Goal: Information Seeking & Learning: Learn about a topic

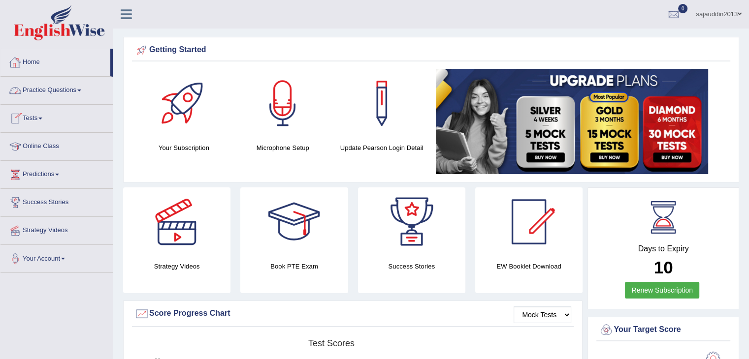
click at [59, 83] on link "Practice Questions" at bounding box center [56, 89] width 112 height 25
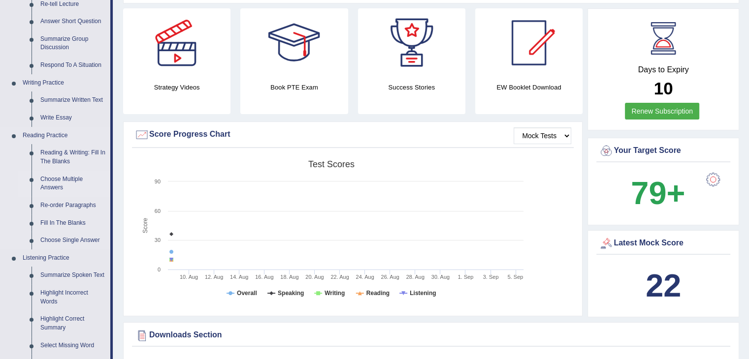
scroll to position [197, 0]
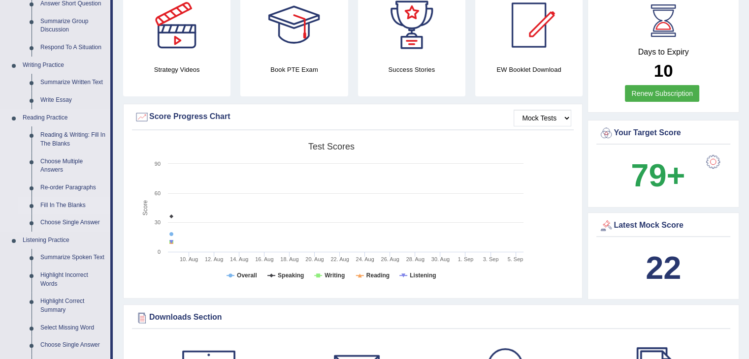
click at [74, 198] on link "Fill In The Blanks" at bounding box center [73, 206] width 74 height 18
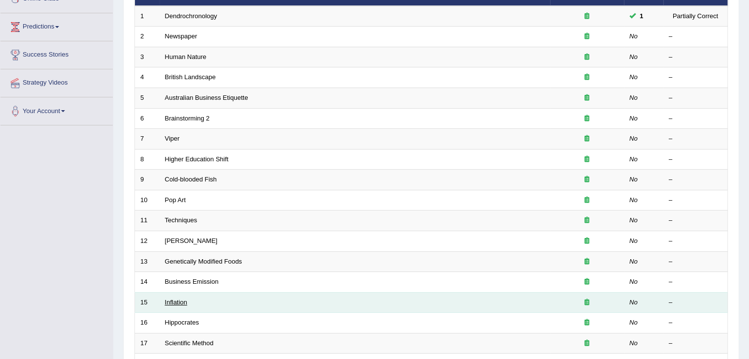
click at [169, 301] on link "Inflation" at bounding box center [176, 302] width 23 height 7
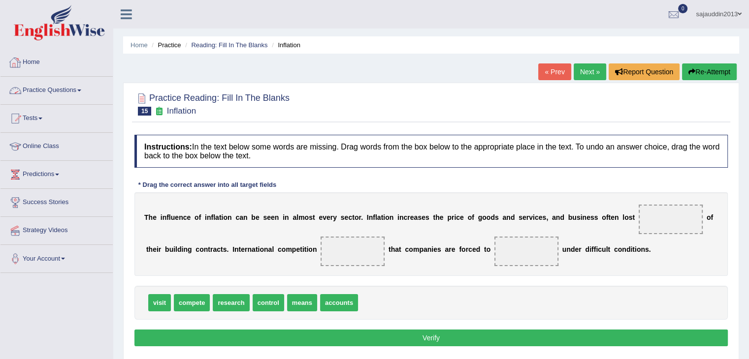
click at [56, 93] on link "Practice Questions" at bounding box center [56, 89] width 112 height 25
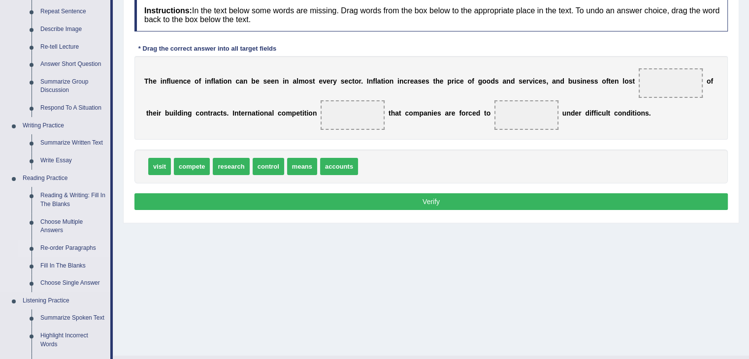
scroll to position [148, 0]
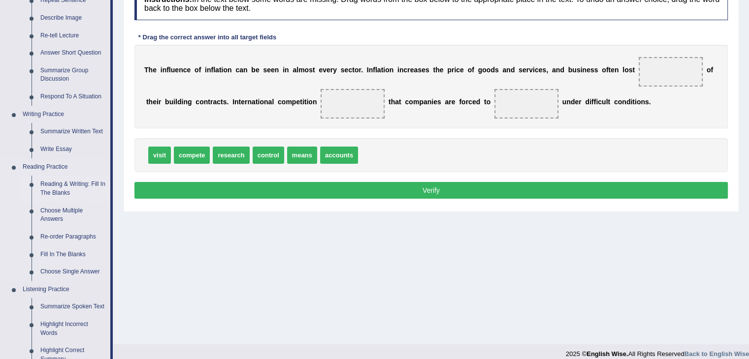
click at [53, 191] on link "Reading & Writing: Fill In The Blanks" at bounding box center [73, 189] width 74 height 26
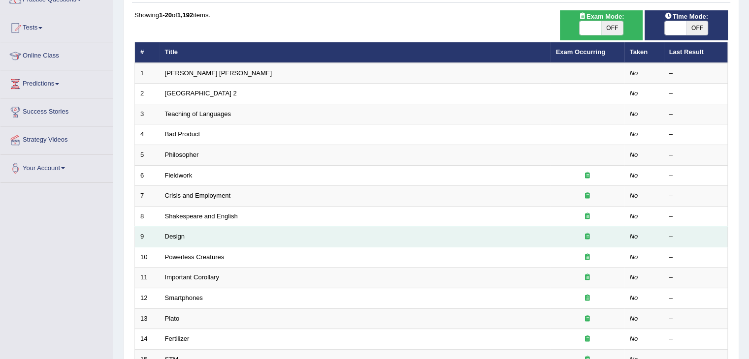
scroll to position [148, 0]
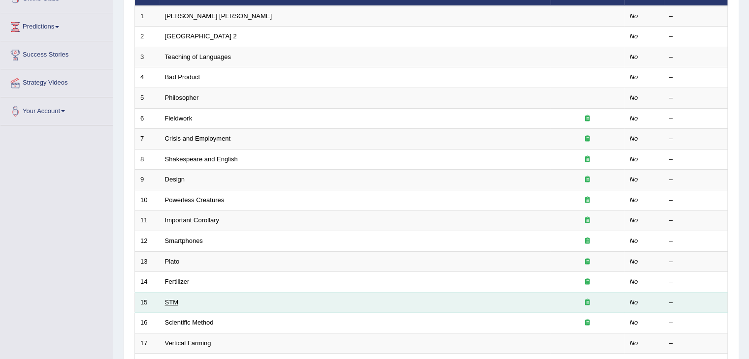
click at [169, 300] on link "STM" at bounding box center [171, 302] width 13 height 7
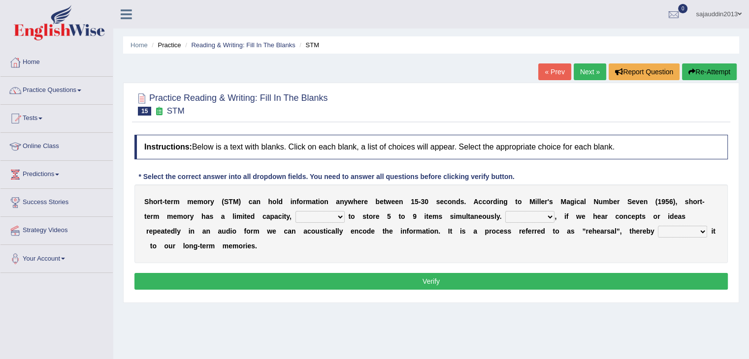
click at [309, 219] on select "being able is able be able unable" at bounding box center [319, 217] width 49 height 12
select select "being able"
click at [295, 211] on select "being able is able be able unable" at bounding box center [319, 217] width 49 height 12
click at [546, 216] on select "However So Moreover Therefore" at bounding box center [529, 217] width 49 height 12
click at [528, 213] on select "However So Moreover Therefore" at bounding box center [529, 217] width 49 height 12
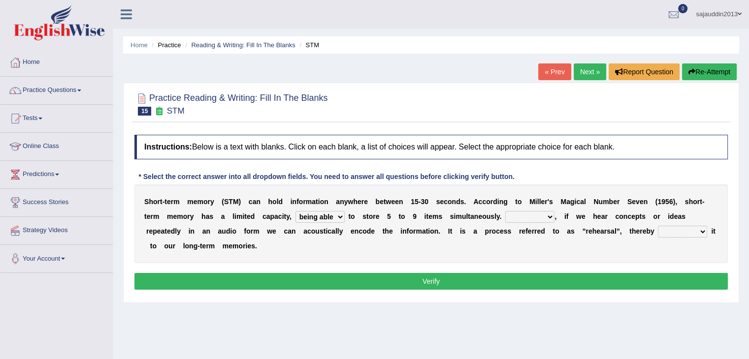
select select "However"
click at [505, 211] on select "However So Moreover Therefore" at bounding box center [529, 217] width 49 height 12
click at [700, 228] on select "commit commits commiting commited" at bounding box center [682, 232] width 49 height 12
select select "commiting"
click at [658, 226] on select "commit commits commiting commited" at bounding box center [682, 232] width 49 height 12
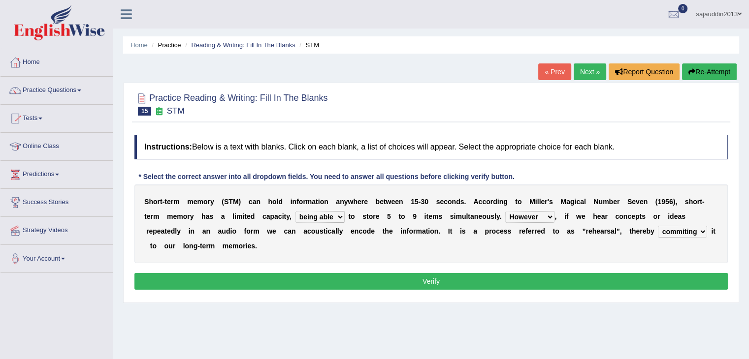
click at [478, 281] on button "Verify" at bounding box center [430, 281] width 593 height 17
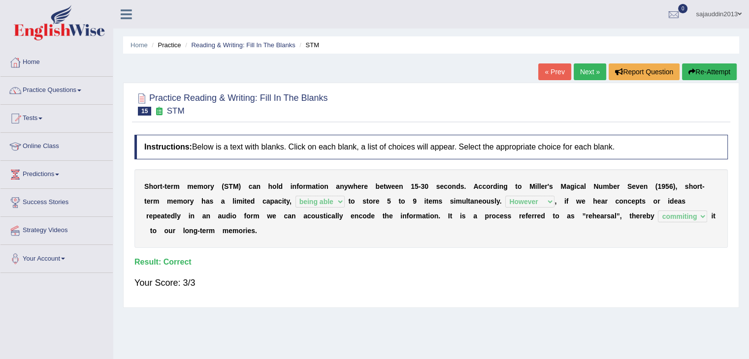
click at [587, 71] on link "Next »" at bounding box center [589, 71] width 32 height 17
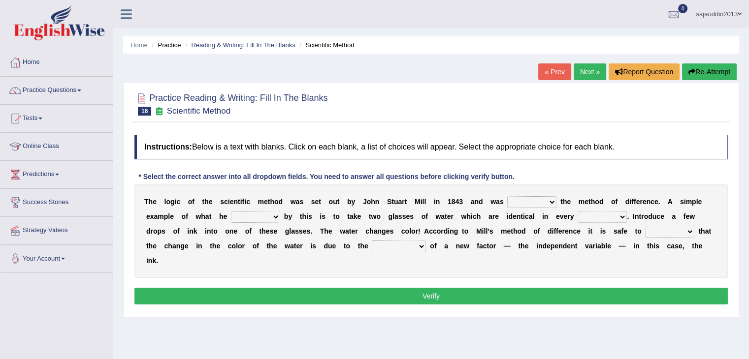
click at [524, 199] on select "pointed claimed demanded named" at bounding box center [531, 202] width 49 height 12
click at [507, 196] on select "pointed claimed demanded named" at bounding box center [531, 202] width 49 height 12
click at [541, 203] on select "pointed claimed demanded named" at bounding box center [531, 202] width 49 height 12
select select "claimed"
click at [507, 196] on select "pointed claimed demanded named" at bounding box center [531, 202] width 49 height 12
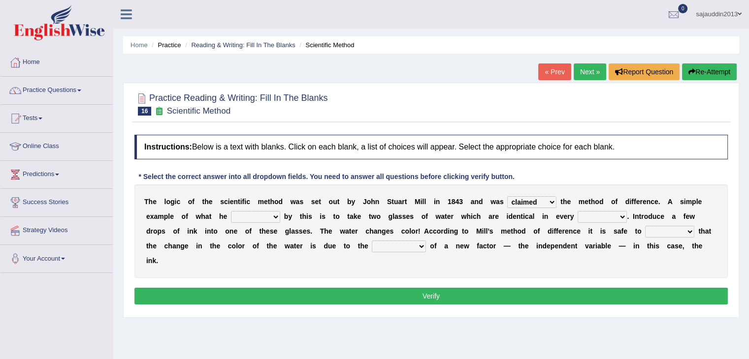
click at [249, 216] on select "capped charged found meant" at bounding box center [255, 217] width 49 height 12
select select "meant"
click at [231, 211] on select "capped charged found meant" at bounding box center [255, 217] width 49 height 12
click at [621, 219] on select "thought identity measure respect" at bounding box center [601, 217] width 49 height 12
select select "measure"
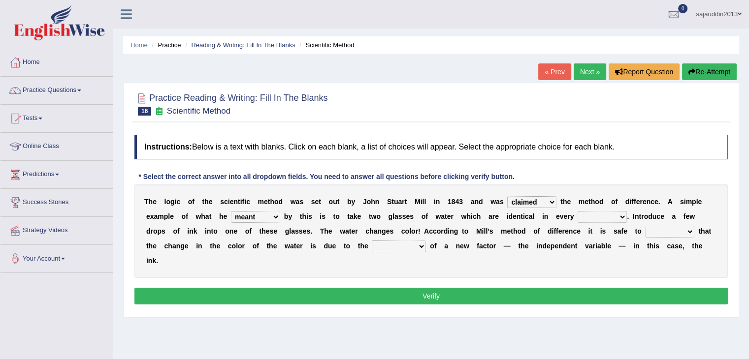
click at [577, 211] on select "thought identity measure respect" at bounding box center [601, 217] width 49 height 12
click at [688, 231] on select "assume discuss prefer acclaim" at bounding box center [669, 232] width 49 height 12
select select "assume"
click at [645, 226] on select "assume discuss prefer acclaim" at bounding box center [669, 232] width 49 height 12
click at [417, 242] on select "introduction magnitude preparation purification" at bounding box center [399, 247] width 54 height 12
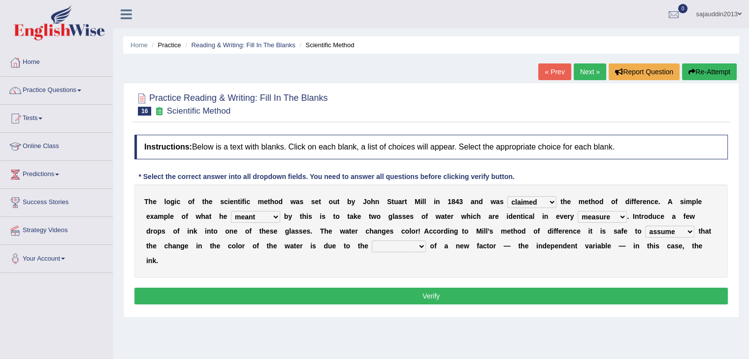
select select "introduction"
click at [372, 241] on select "introduction magnitude preparation purification" at bounding box center [399, 247] width 54 height 12
click at [420, 249] on select "introduction magnitude preparation purification" at bounding box center [399, 247] width 54 height 12
click at [372, 241] on select "introduction magnitude preparation purification" at bounding box center [399, 247] width 54 height 12
click at [592, 290] on button "Verify" at bounding box center [430, 296] width 593 height 17
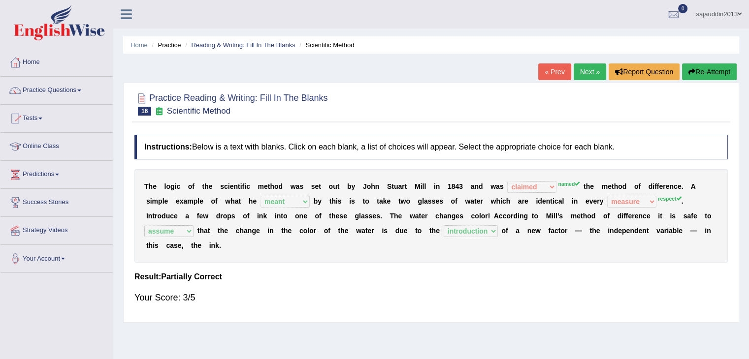
click at [593, 76] on link "Next »" at bounding box center [589, 71] width 32 height 17
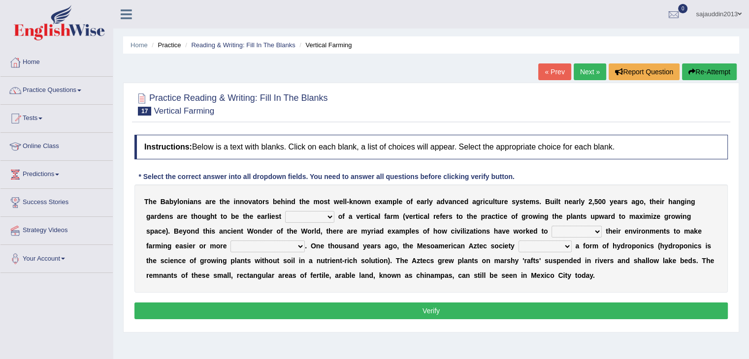
click at [327, 220] on select "prototype failure discredit protocol" at bounding box center [309, 217] width 49 height 12
click at [285, 211] on select "prototype failure discredit protocol" at bounding box center [309, 217] width 49 height 12
click at [589, 229] on select "manipulate escape respect disarrange" at bounding box center [576, 232] width 50 height 12
click at [321, 221] on select "prototype failure discredit protocol" at bounding box center [309, 217] width 49 height 12
select select "prototype"
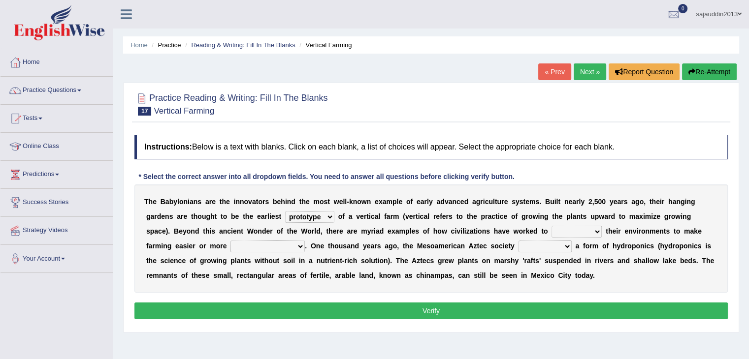
click at [285, 211] on select "prototype failure discredit protocol" at bounding box center [309, 217] width 49 height 12
click at [553, 228] on select "manipulate escape respect disarrange" at bounding box center [576, 232] width 50 height 12
select select "manipulate"
click at [551, 226] on select "manipulate escape respect disarrange" at bounding box center [576, 232] width 50 height 12
click at [291, 241] on select "productive constructive connective counterproductive" at bounding box center [267, 247] width 74 height 12
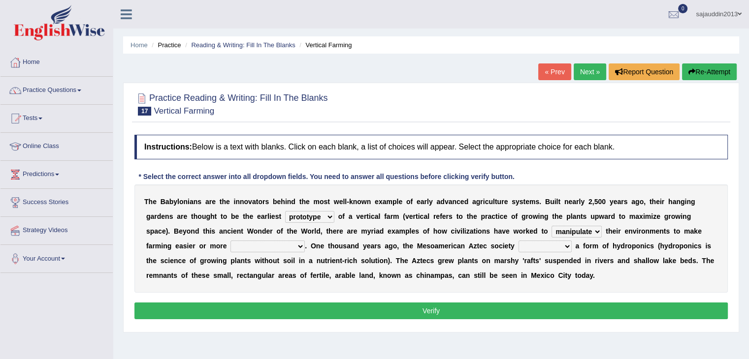
select select "productive"
click at [230, 241] on select "productive constructive connective counterproductive" at bounding box center [267, 247] width 74 height 12
click at [542, 243] on select "domineered volunteered pioneered engineered" at bounding box center [544, 247] width 53 height 12
select select "pioneered"
click at [518, 241] on select "domineered volunteered pioneered engineered" at bounding box center [544, 247] width 53 height 12
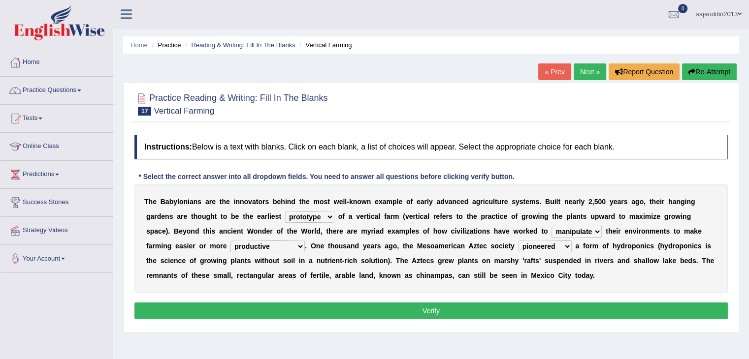
click at [557, 247] on select "domineered volunteered pioneered engineered" at bounding box center [544, 247] width 53 height 12
click at [600, 311] on button "Verify" at bounding box center [430, 311] width 593 height 17
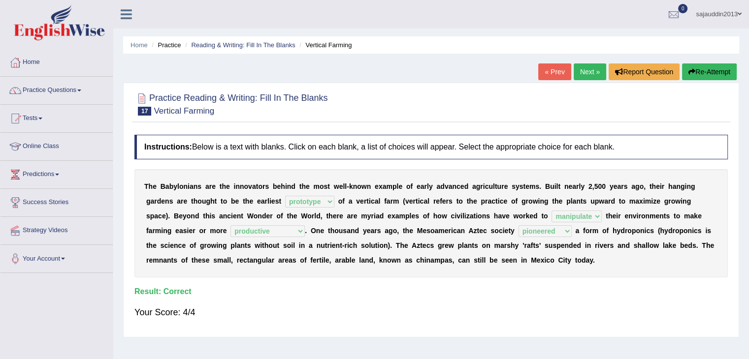
click at [586, 77] on link "Next »" at bounding box center [589, 71] width 32 height 17
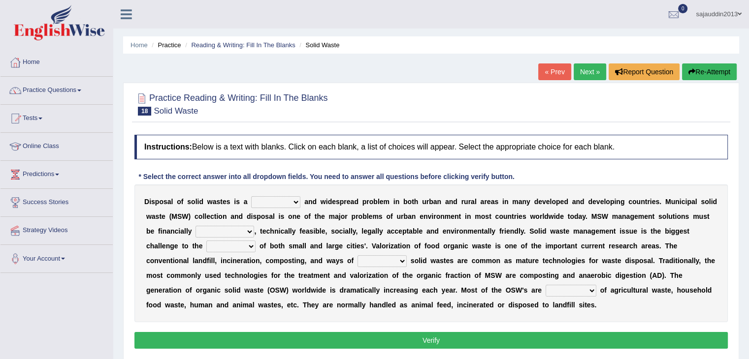
click at [283, 198] on select "slanting stinging stalling shafting" at bounding box center [275, 202] width 49 height 12
select select "stinging"
click at [251, 196] on select "slanting stinging stalling shafting" at bounding box center [275, 202] width 49 height 12
click at [234, 231] on select "unattainable sustainable objectionable treasonable" at bounding box center [224, 232] width 59 height 12
select select "sustainable"
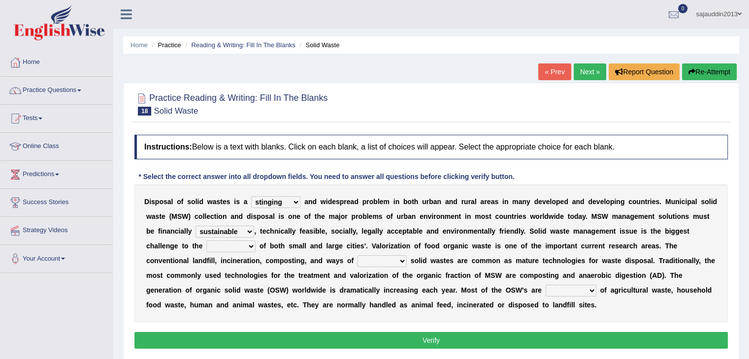
click at [195, 226] on select "unattainable sustainable objectionable treasonable" at bounding box center [224, 232] width 59 height 12
click at [243, 251] on select "plants culture authorities history" at bounding box center [230, 247] width 49 height 12
select select "authorities"
click at [206, 241] on select "plants culture authorities history" at bounding box center [230, 247] width 49 height 12
click at [244, 248] on select "plants culture authorities history" at bounding box center [230, 247] width 49 height 12
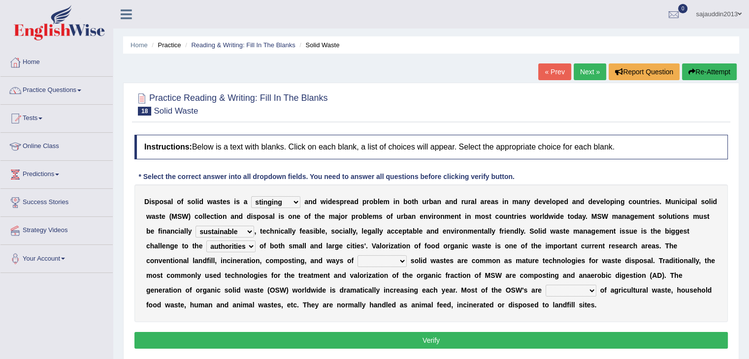
click at [401, 262] on select "reserving preserving deserving handling" at bounding box center [381, 261] width 49 height 12
click at [243, 247] on select "plants culture authorities history" at bounding box center [230, 247] width 49 height 12
click at [206, 241] on select "plants culture authorities history" at bounding box center [230, 247] width 49 height 12
click at [398, 261] on select "reserving preserving deserving handling" at bounding box center [381, 261] width 49 height 12
click at [357, 255] on select "reserving preserving deserving handling" at bounding box center [381, 261] width 49 height 12
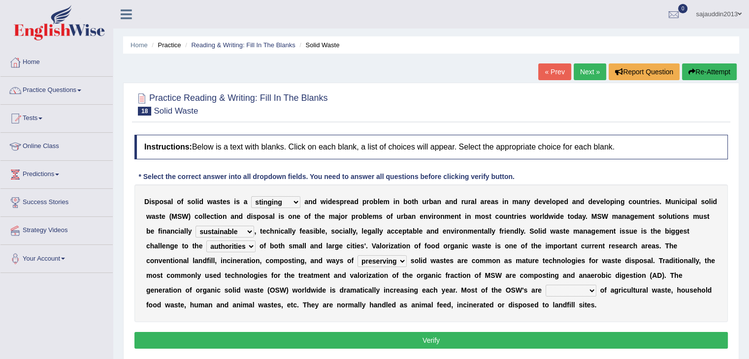
click at [398, 258] on select "reserving preserving deserving handling" at bounding box center [381, 261] width 49 height 12
select select "handling"
click at [357, 255] on select "reserving preserving deserving handling" at bounding box center [381, 261] width 49 height 12
click at [561, 288] on select "composed disposed composing disposing" at bounding box center [570, 291] width 51 height 12
select select "composed"
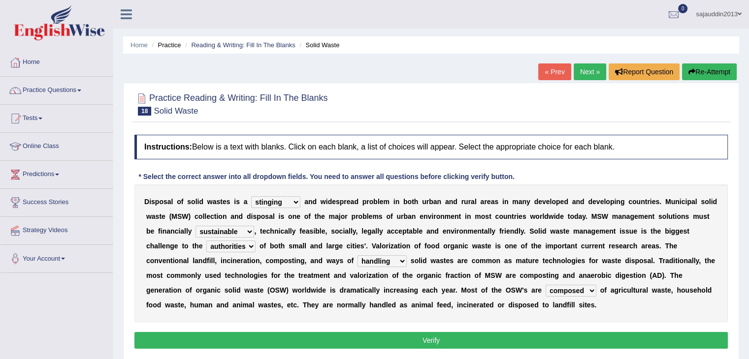
click at [545, 285] on select "composed disposed composing disposing" at bounding box center [570, 291] width 51 height 12
click at [583, 293] on select "composed disposed composing disposing" at bounding box center [570, 291] width 51 height 12
click at [581, 338] on button "Verify" at bounding box center [430, 340] width 593 height 17
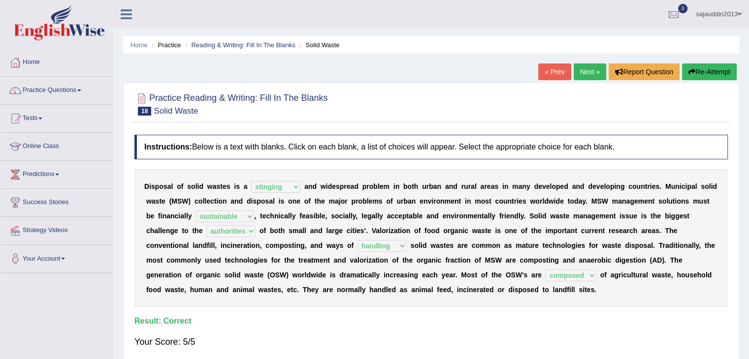
click at [583, 70] on link "Next »" at bounding box center [589, 71] width 32 height 17
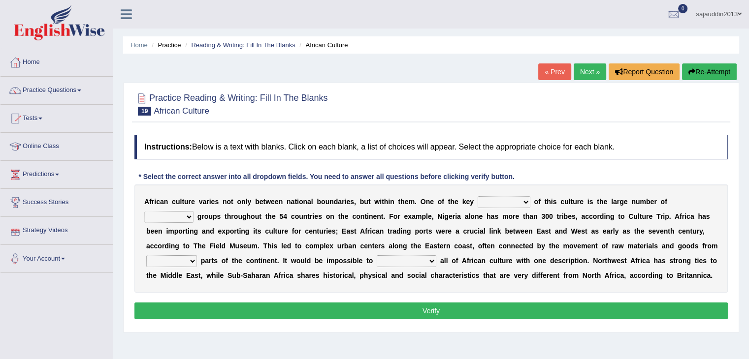
click at [524, 204] on select "conjectures features issues doubts" at bounding box center [503, 202] width 53 height 12
select select "features"
click at [477, 196] on select "conjectures features issues doubts" at bounding box center [503, 202] width 53 height 12
click at [188, 217] on select "ethic ethnic eugenic epic" at bounding box center [168, 217] width 49 height 12
select select "ethnic"
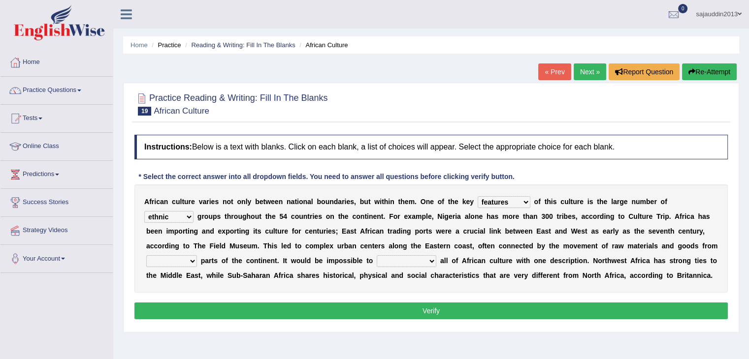
click at [144, 211] on select "ethic ethnic eugenic epic" at bounding box center [168, 217] width 49 height 12
click at [179, 263] on select "forelocked interlocked unlocked landlocked" at bounding box center [171, 261] width 51 height 12
drag, startPoint x: 458, startPoint y: 232, endPoint x: 445, endPoint y: 260, distance: 31.3
click at [445, 260] on div "A f r i c a n c u l t u r e v a r i e s n o t o n l y b e t w e e n n a t i o n…" at bounding box center [430, 239] width 593 height 108
click at [417, 260] on select "characterize conceptualize symbolize synthesize" at bounding box center [407, 261] width 60 height 12
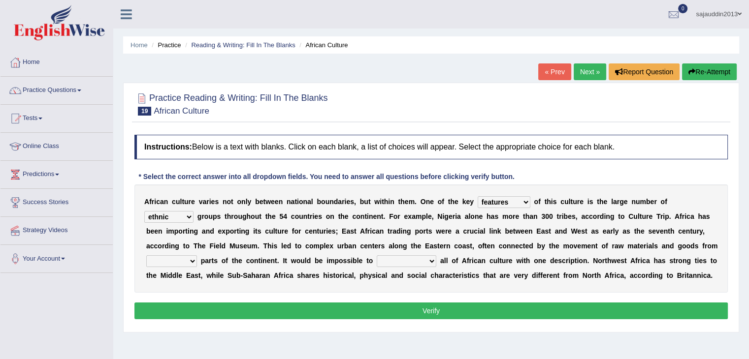
select select "characterize"
click at [377, 255] on select "characterize conceptualize symbolize synthesize" at bounding box center [407, 261] width 60 height 12
click at [191, 263] on select "forelocked interlocked unlocked landlocked" at bounding box center [171, 261] width 51 height 12
select select "interlocked"
click at [146, 255] on select "forelocked interlocked unlocked landlocked" at bounding box center [171, 261] width 51 height 12
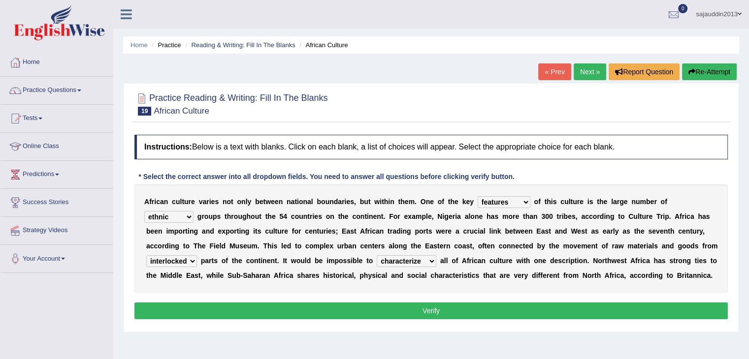
click at [359, 314] on button "Verify" at bounding box center [430, 311] width 593 height 17
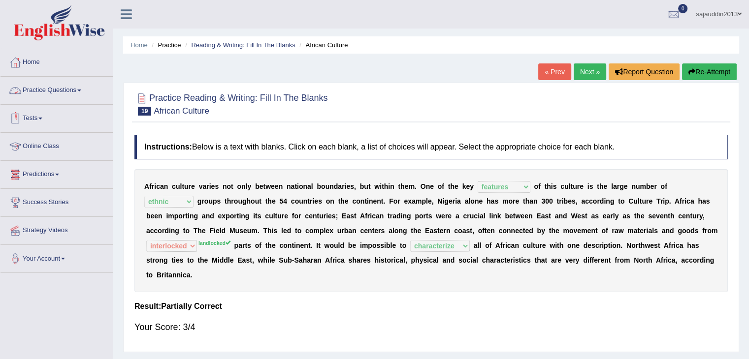
click at [60, 91] on link "Practice Questions" at bounding box center [56, 89] width 112 height 25
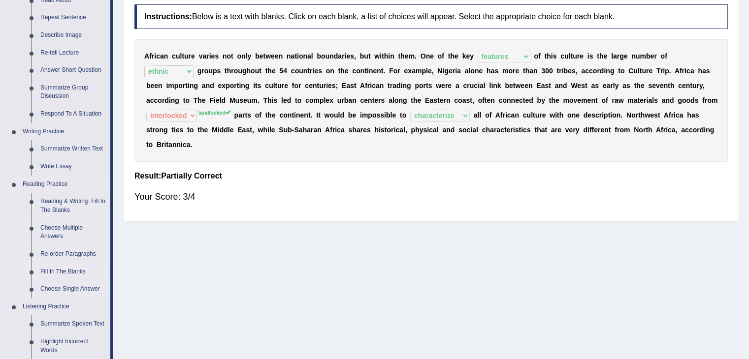
scroll to position [148, 0]
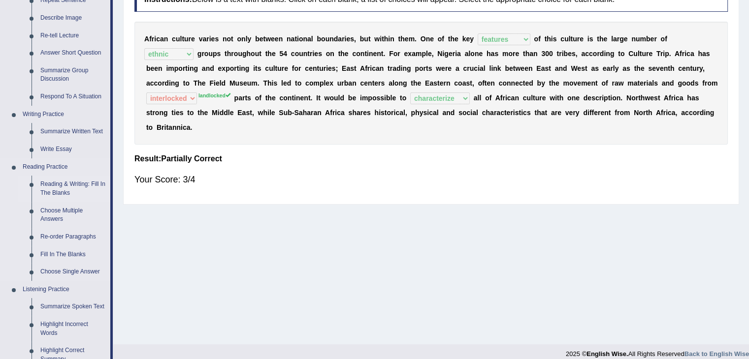
click at [64, 190] on link "Reading & Writing: Fill In The Blanks" at bounding box center [73, 189] width 74 height 26
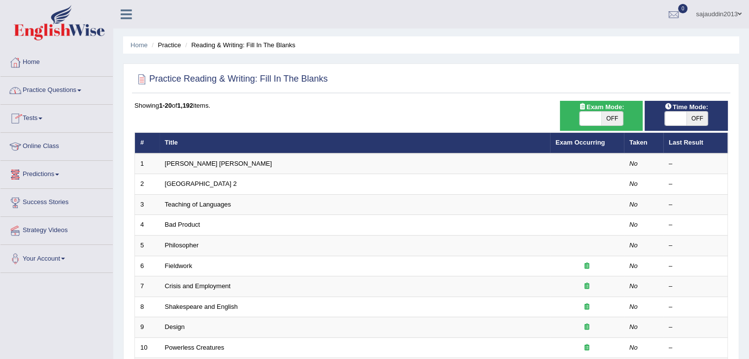
click at [47, 92] on link "Practice Questions" at bounding box center [56, 89] width 112 height 25
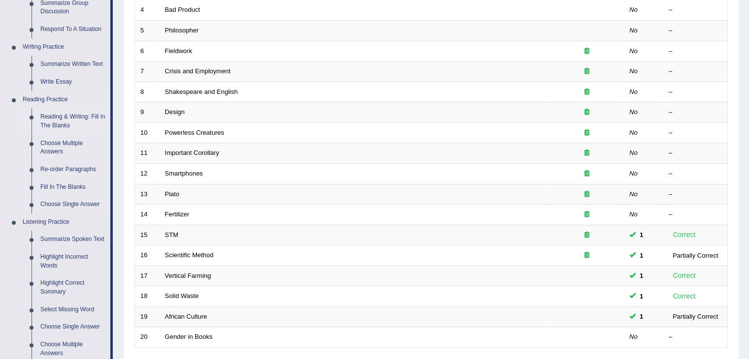
scroll to position [246, 0]
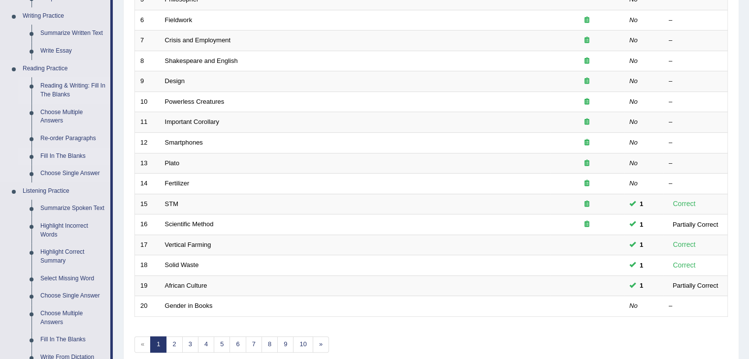
click at [60, 152] on link "Fill In The Blanks" at bounding box center [73, 157] width 74 height 18
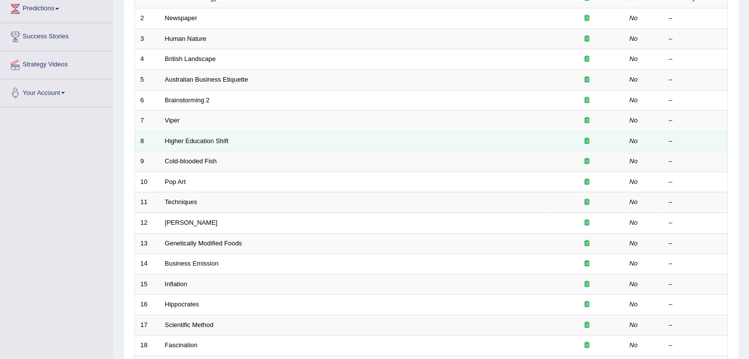
scroll to position [197, 0]
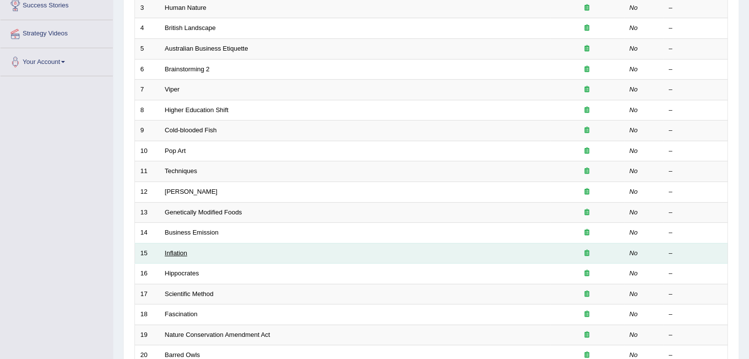
click at [173, 251] on link "Inflation" at bounding box center [176, 253] width 23 height 7
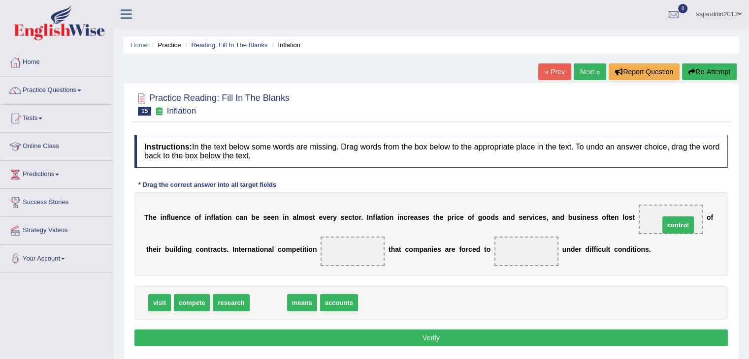
drag, startPoint x: 272, startPoint y: 302, endPoint x: 680, endPoint y: 219, distance: 416.3
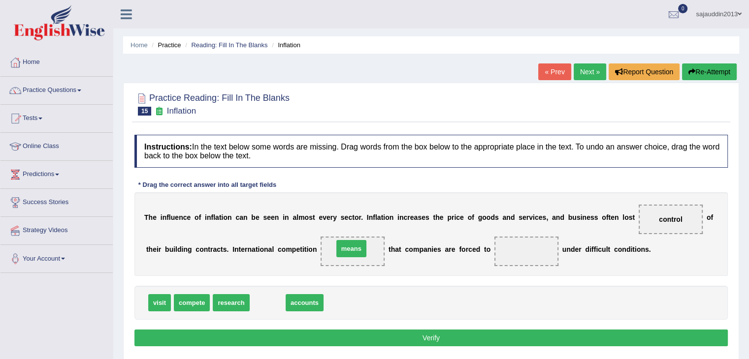
drag, startPoint x: 267, startPoint y: 305, endPoint x: 351, endPoint y: 251, distance: 99.7
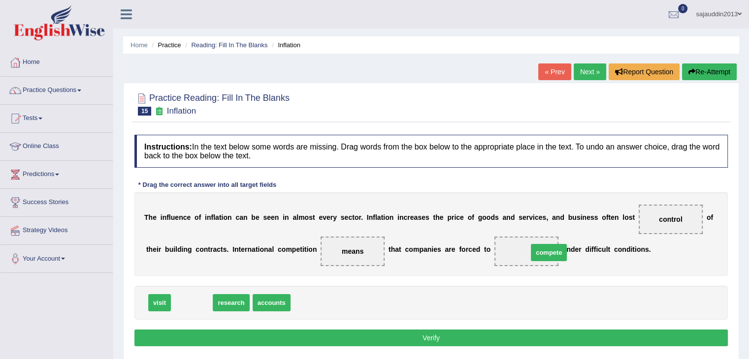
drag, startPoint x: 198, startPoint y: 306, endPoint x: 551, endPoint y: 255, distance: 356.0
click at [522, 334] on button "Verify" at bounding box center [430, 338] width 593 height 17
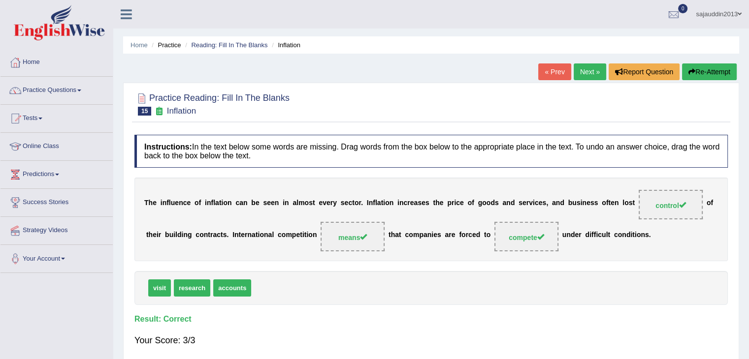
click at [595, 71] on link "Next »" at bounding box center [589, 71] width 32 height 17
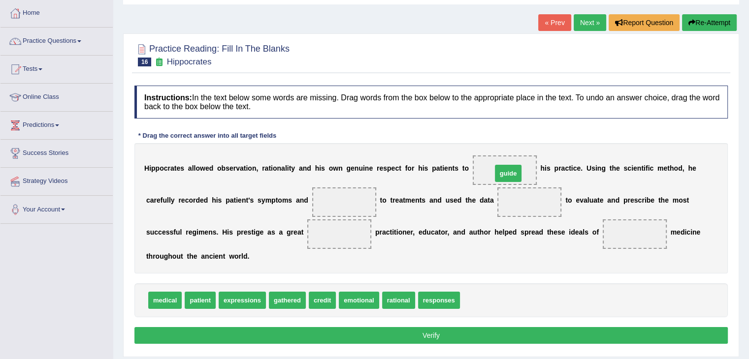
drag, startPoint x: 474, startPoint y: 298, endPoint x: 506, endPoint y: 171, distance: 131.0
drag, startPoint x: 506, startPoint y: 168, endPoint x: 488, endPoint y: 308, distance: 141.0
drag, startPoint x: 319, startPoint y: 298, endPoint x: 508, endPoint y: 167, distance: 229.6
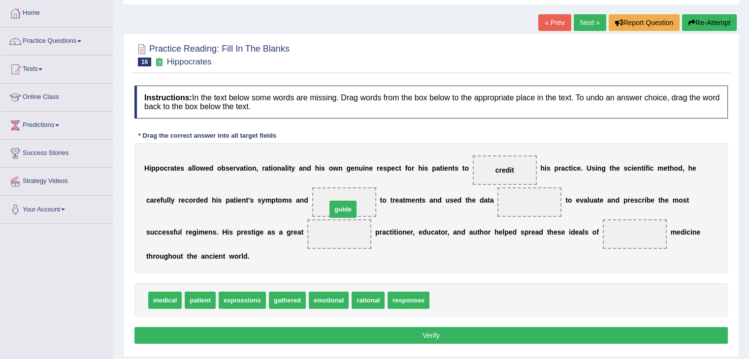
drag, startPoint x: 444, startPoint y: 296, endPoint x: 341, endPoint y: 205, distance: 137.4
drag, startPoint x: 496, startPoint y: 241, endPoint x: 547, endPoint y: 207, distance: 60.7
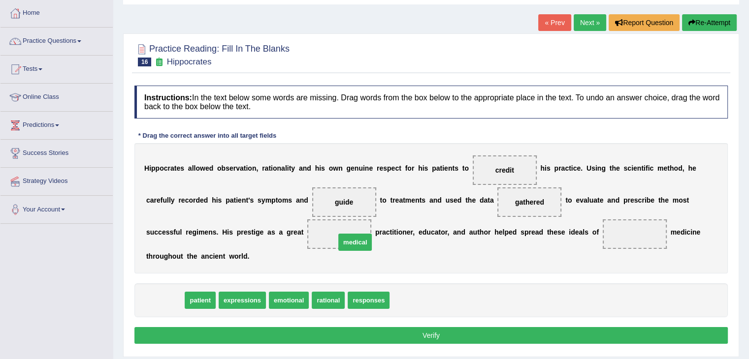
drag, startPoint x: 169, startPoint y: 297, endPoint x: 358, endPoint y: 239, distance: 197.9
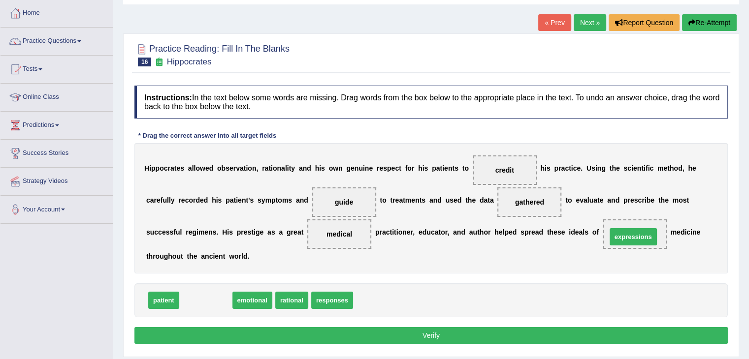
drag, startPoint x: 211, startPoint y: 302, endPoint x: 638, endPoint y: 238, distance: 431.9
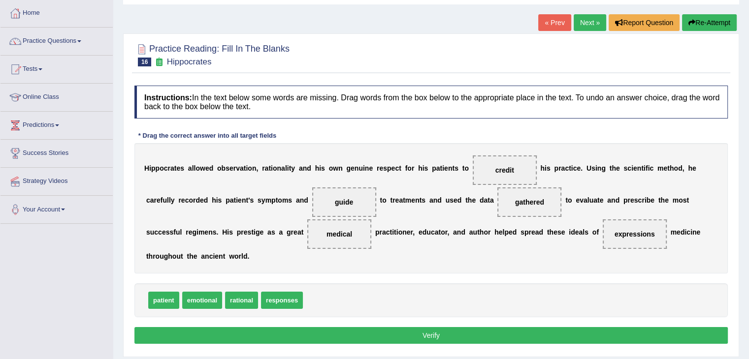
drag, startPoint x: 638, startPoint y: 238, endPoint x: 506, endPoint y: 278, distance: 138.4
click at [354, 282] on div "Instructions: In the text below some words are missing. Drag words from the box…" at bounding box center [431, 216] width 598 height 271
drag, startPoint x: 651, startPoint y: 233, endPoint x: 351, endPoint y: 292, distance: 305.6
drag, startPoint x: 164, startPoint y: 301, endPoint x: 634, endPoint y: 236, distance: 475.0
click at [477, 331] on button "Verify" at bounding box center [430, 335] width 593 height 17
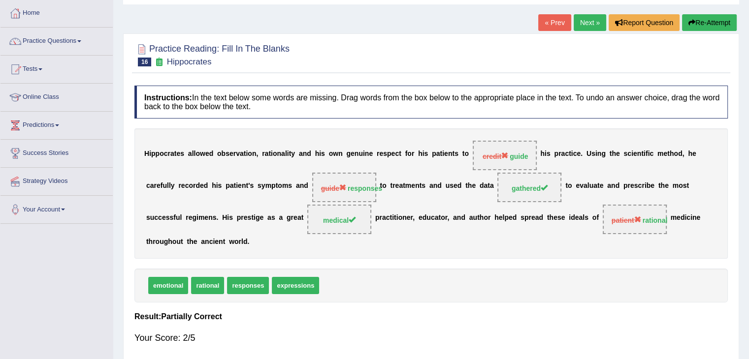
click at [592, 27] on link "Next »" at bounding box center [589, 22] width 32 height 17
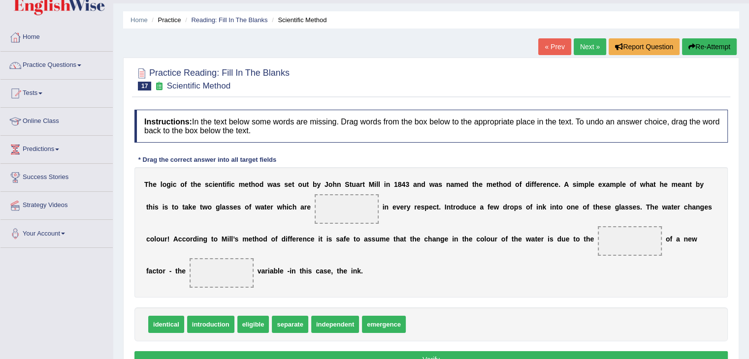
scroll to position [49, 0]
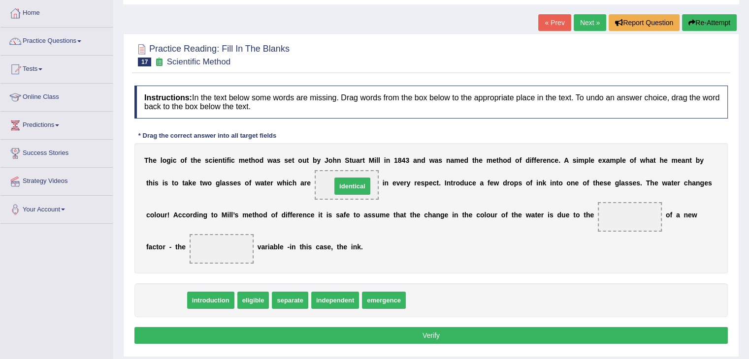
drag, startPoint x: 168, startPoint y: 305, endPoint x: 354, endPoint y: 191, distance: 218.3
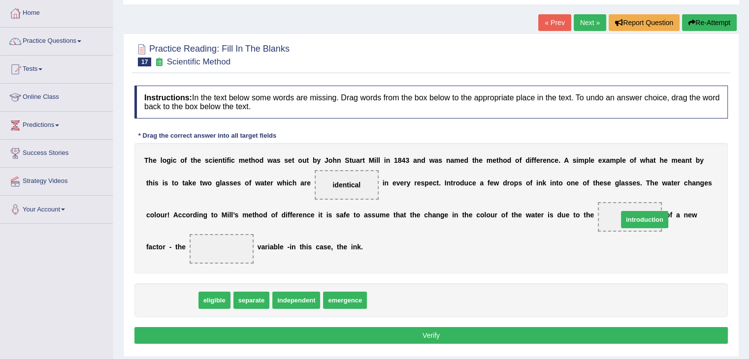
drag, startPoint x: 169, startPoint y: 301, endPoint x: 642, endPoint y: 220, distance: 479.4
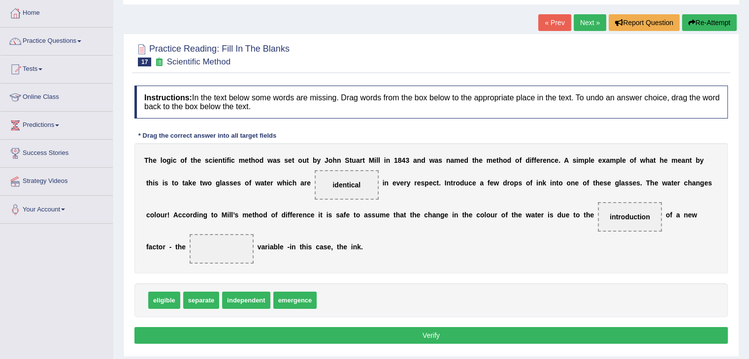
click at [307, 305] on span "emergence" at bounding box center [295, 300] width 44 height 17
drag, startPoint x: 199, startPoint y: 301, endPoint x: 222, endPoint y: 249, distance: 57.3
click at [459, 333] on button "Verify" at bounding box center [430, 335] width 593 height 17
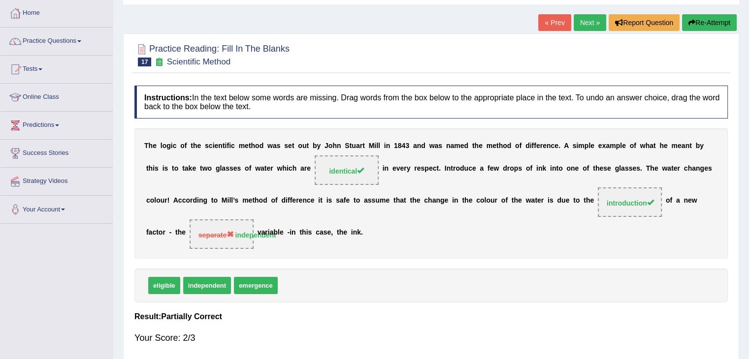
click at [584, 23] on link "Next »" at bounding box center [589, 22] width 32 height 17
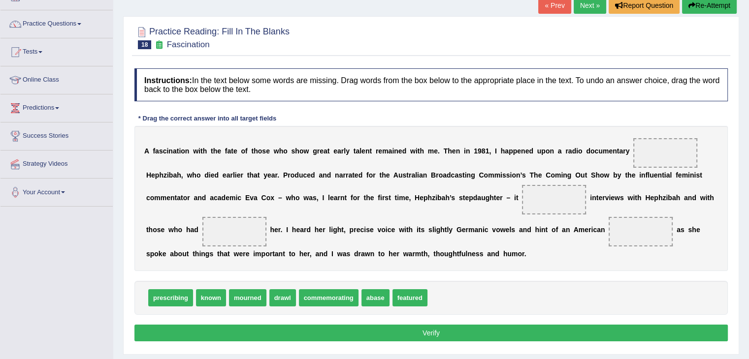
scroll to position [49, 0]
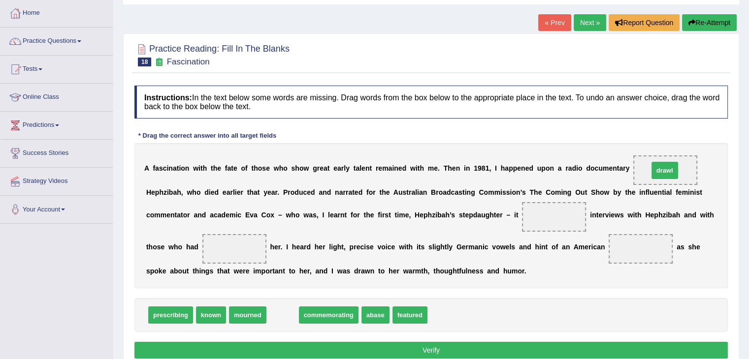
drag, startPoint x: 282, startPoint y: 316, endPoint x: 664, endPoint y: 171, distance: 408.5
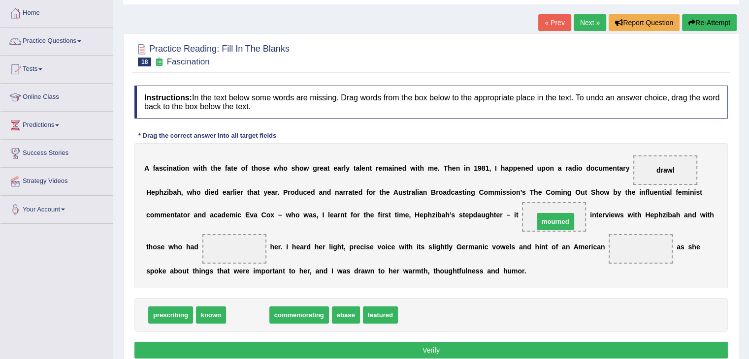
drag, startPoint x: 245, startPoint y: 310, endPoint x: 553, endPoint y: 217, distance: 321.7
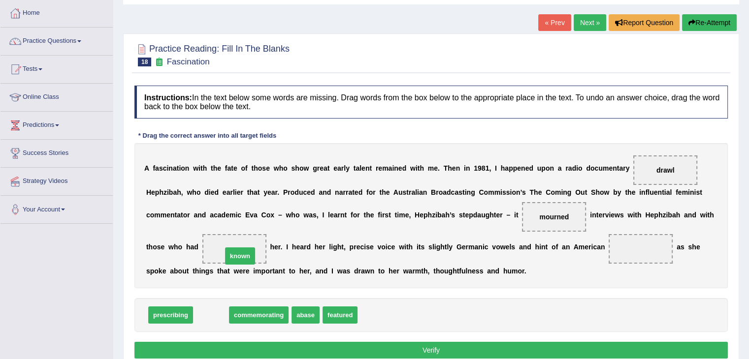
drag, startPoint x: 207, startPoint y: 312, endPoint x: 238, endPoint y: 253, distance: 66.7
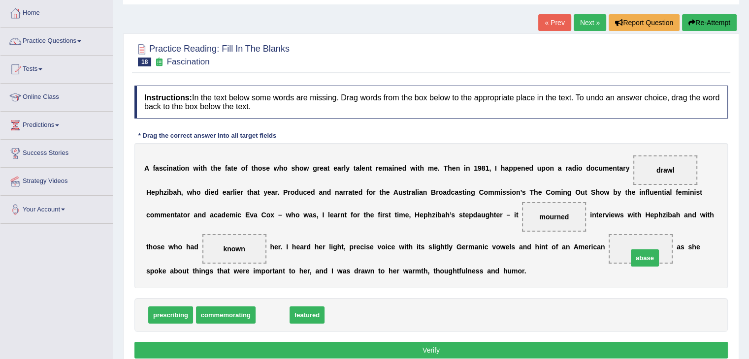
drag, startPoint x: 269, startPoint y: 313, endPoint x: 641, endPoint y: 256, distance: 376.5
drag, startPoint x: 268, startPoint y: 315, endPoint x: 547, endPoint y: 213, distance: 297.1
click at [507, 352] on button "Verify" at bounding box center [430, 350] width 593 height 17
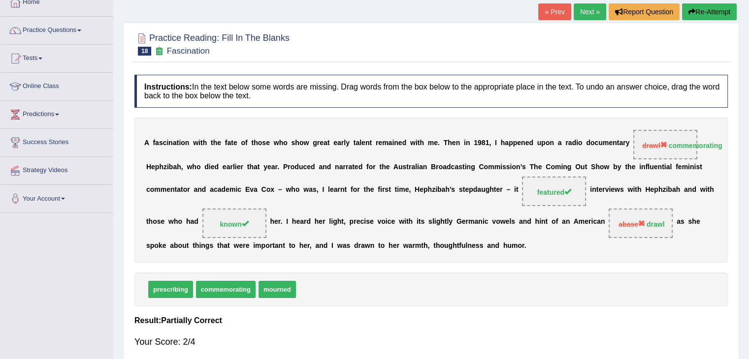
scroll to position [59, 0]
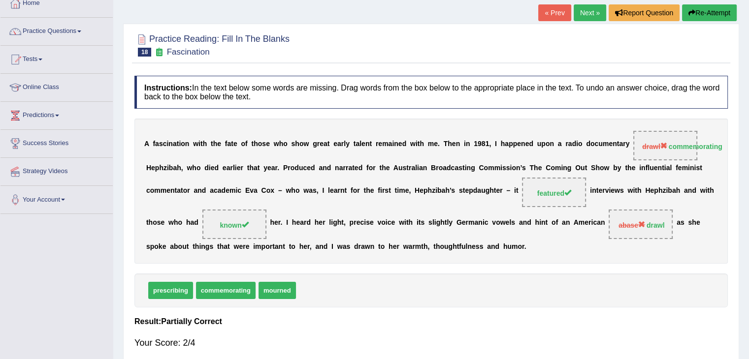
click at [594, 12] on link "Next »" at bounding box center [589, 12] width 32 height 17
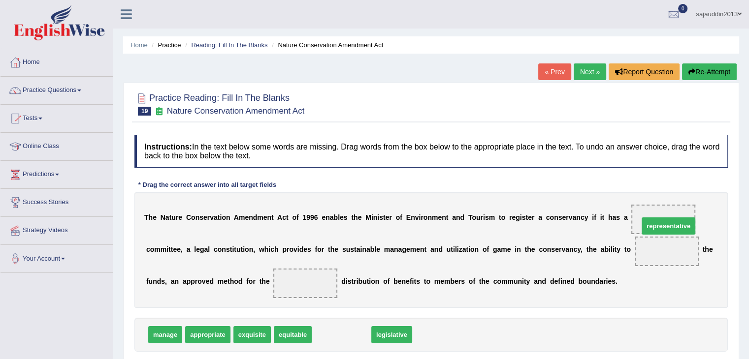
drag, startPoint x: 336, startPoint y: 340, endPoint x: 662, endPoint y: 231, distance: 344.0
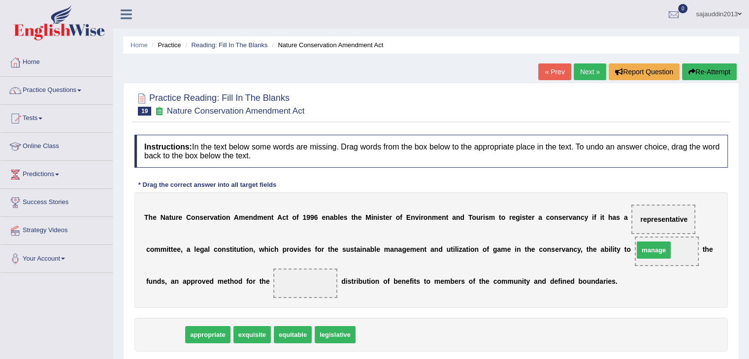
drag, startPoint x: 172, startPoint y: 333, endPoint x: 669, endPoint y: 248, distance: 504.3
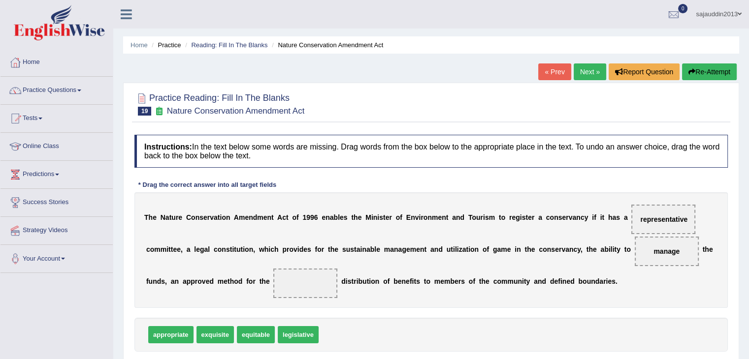
click at [309, 334] on span "legislative" at bounding box center [298, 334] width 41 height 17
drag, startPoint x: 248, startPoint y: 337, endPoint x: 302, endPoint y: 277, distance: 81.2
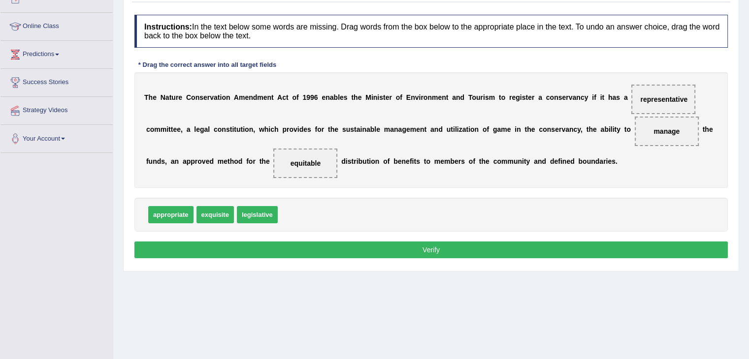
scroll to position [148, 0]
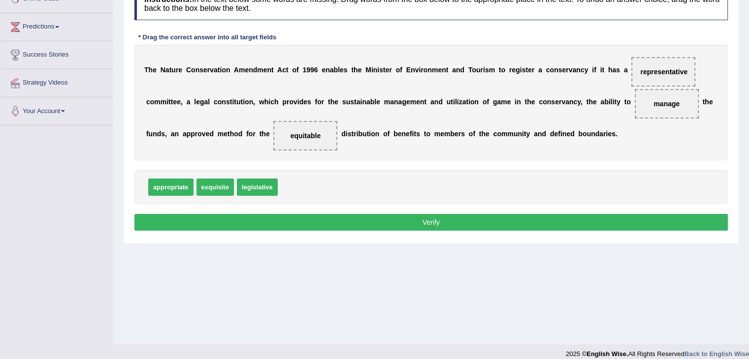
click at [431, 217] on button "Verify" at bounding box center [430, 222] width 593 height 17
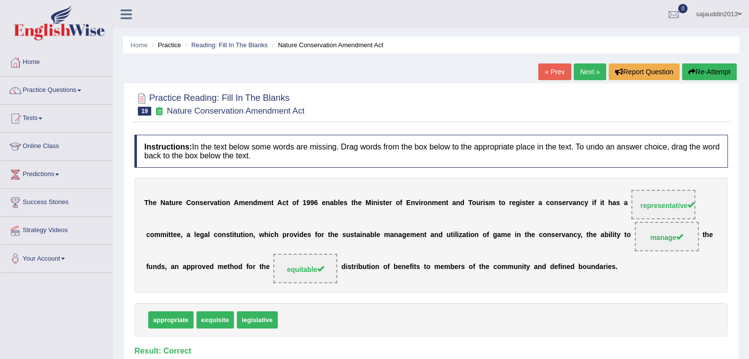
scroll to position [49, 0]
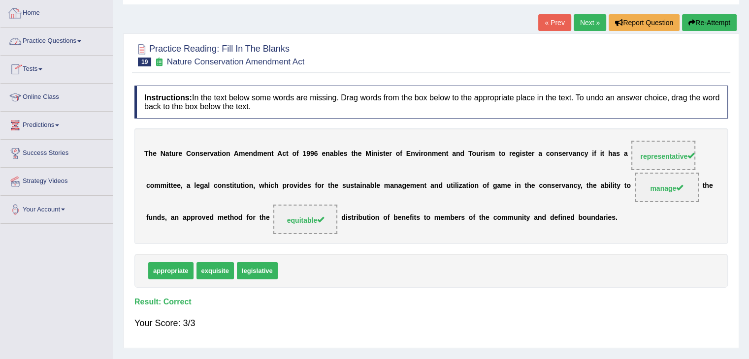
click at [54, 46] on link "Practice Questions" at bounding box center [56, 40] width 112 height 25
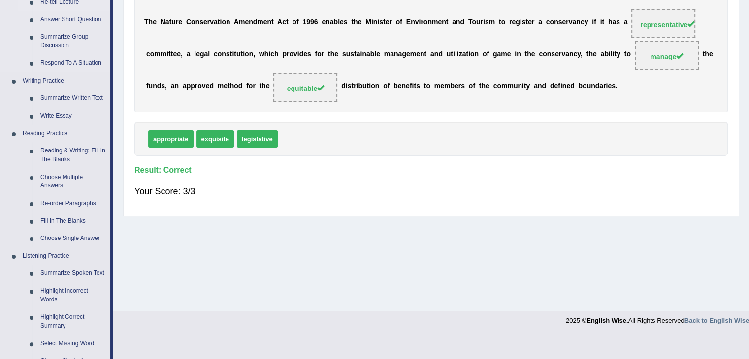
scroll to position [197, 0]
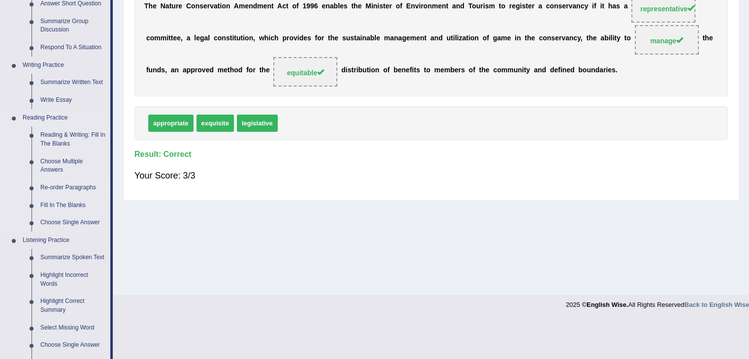
click at [68, 186] on link "Re-order Paragraphs" at bounding box center [73, 188] width 74 height 18
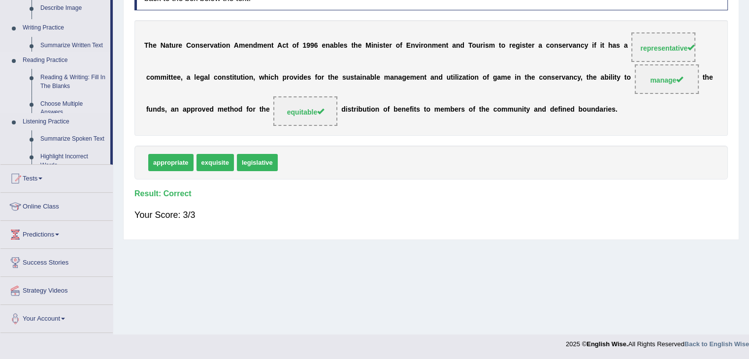
scroll to position [158, 0]
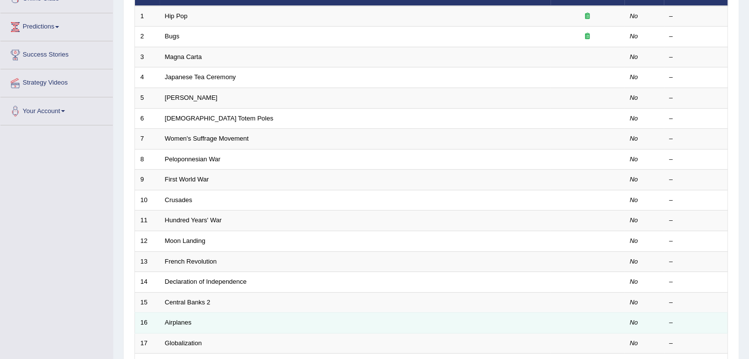
scroll to position [148, 0]
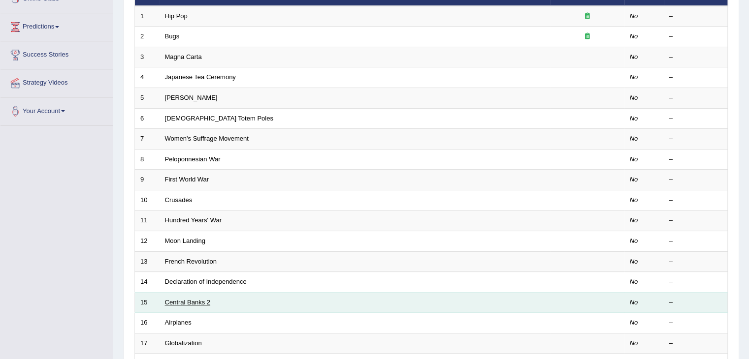
click at [189, 299] on link "Central Banks 2" at bounding box center [188, 302] width 46 height 7
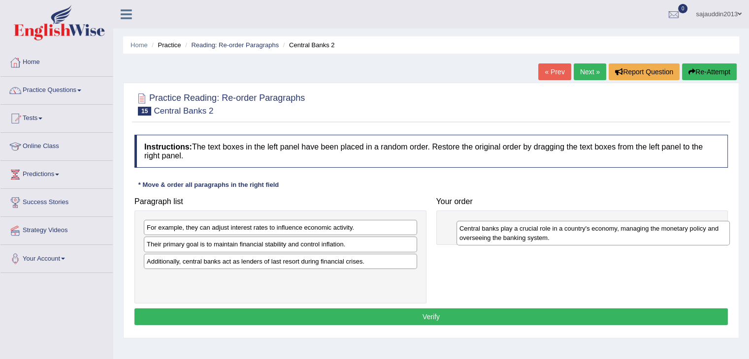
drag, startPoint x: 240, startPoint y: 247, endPoint x: 553, endPoint y: 218, distance: 314.4
click at [553, 221] on div "Central banks play a crucial role in a country's economy, managing the monetary…" at bounding box center [592, 233] width 273 height 25
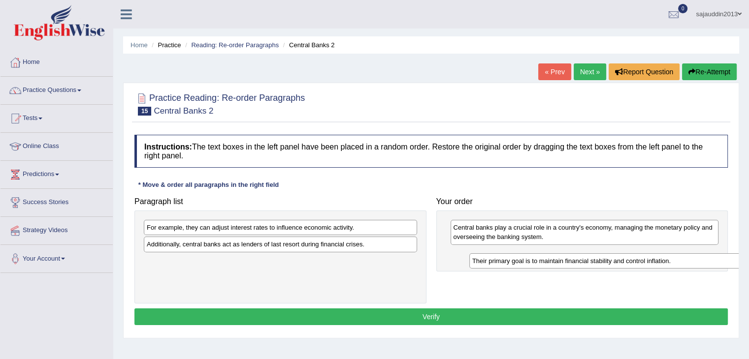
drag, startPoint x: 317, startPoint y: 244, endPoint x: 642, endPoint y: 260, distance: 325.8
click at [642, 260] on div "Their primary goal is to maintain financial stability and control inflation." at bounding box center [605, 260] width 273 height 15
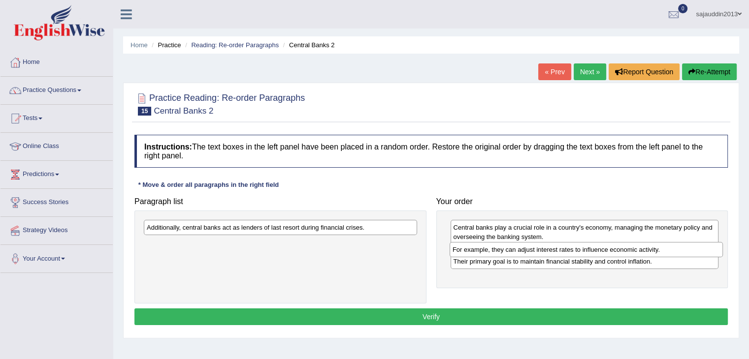
drag, startPoint x: 279, startPoint y: 226, endPoint x: 585, endPoint y: 249, distance: 306.5
click at [585, 249] on div "For example, they can adjust interest rates to influence economic activity." at bounding box center [585, 249] width 273 height 15
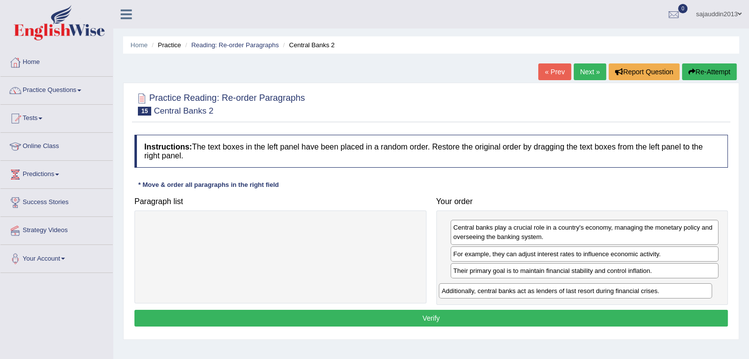
drag, startPoint x: 335, startPoint y: 230, endPoint x: 630, endPoint y: 294, distance: 301.6
click at [630, 294] on div "Additionally, central banks act as lenders of last resort during financial cris…" at bounding box center [575, 291] width 273 height 15
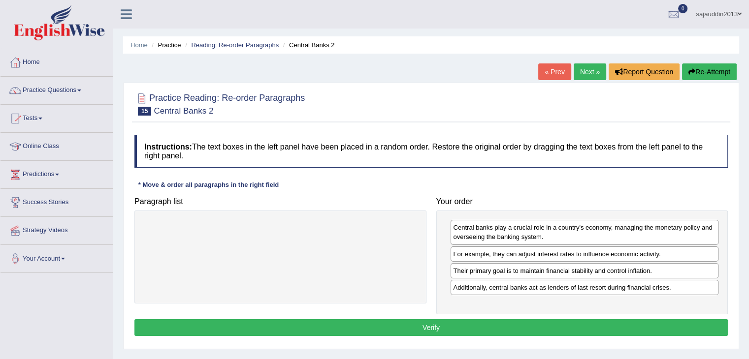
click at [416, 327] on button "Verify" at bounding box center [430, 327] width 593 height 17
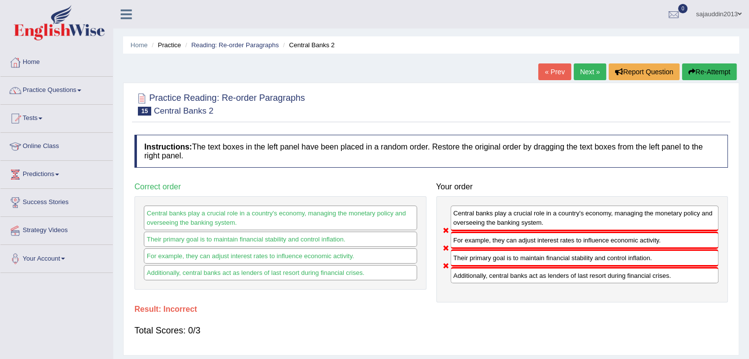
click at [714, 75] on button "Re-Attempt" at bounding box center [709, 71] width 55 height 17
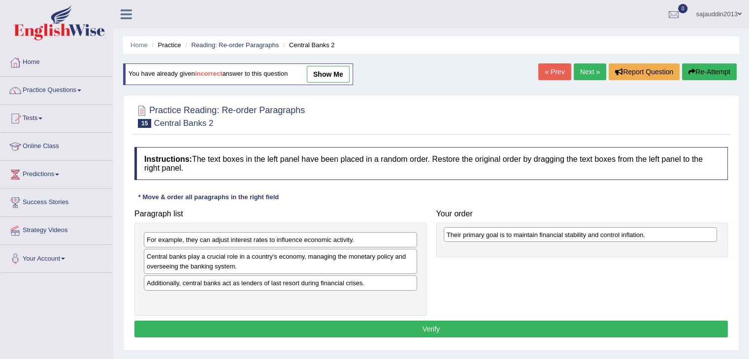
drag, startPoint x: 199, startPoint y: 283, endPoint x: 499, endPoint y: 235, distance: 303.5
click at [499, 235] on div "Their primary goal is to maintain financial stability and control inflation." at bounding box center [579, 234] width 273 height 15
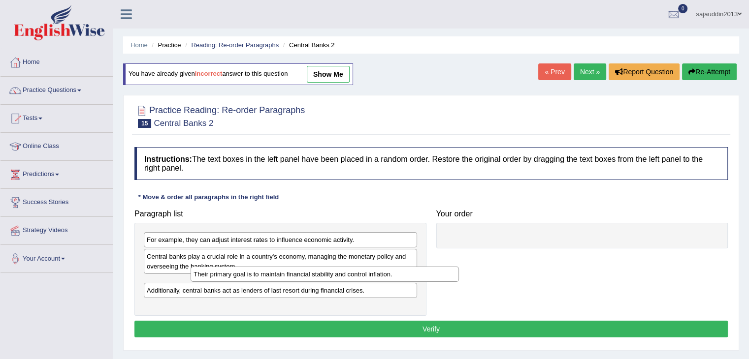
drag, startPoint x: 480, startPoint y: 246, endPoint x: 215, endPoint y: 284, distance: 268.1
click at [215, 282] on div "Their primary goal is to maintain financial stability and control inflation." at bounding box center [324, 274] width 268 height 15
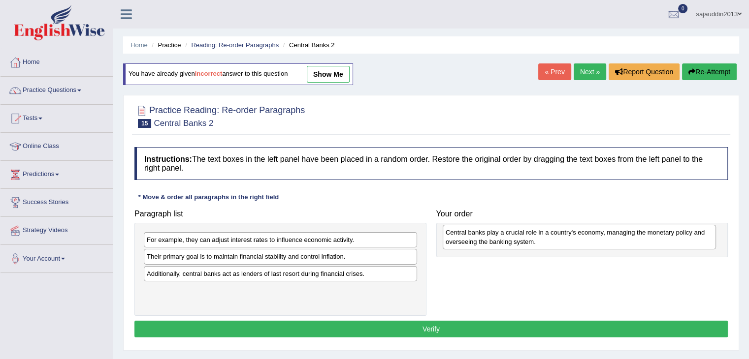
drag, startPoint x: 199, startPoint y: 266, endPoint x: 497, endPoint y: 243, distance: 298.7
click at [497, 243] on div "Central banks play a crucial role in a country's economy, managing the monetary…" at bounding box center [578, 237] width 273 height 25
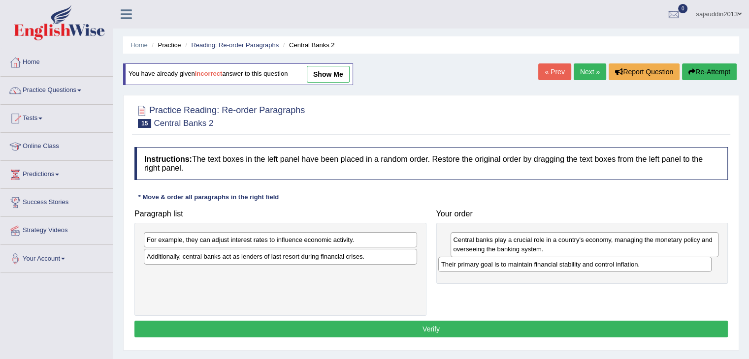
drag, startPoint x: 184, startPoint y: 258, endPoint x: 478, endPoint y: 266, distance: 294.4
click at [478, 266] on div "Their primary goal is to maintain financial stability and control inflation." at bounding box center [574, 264] width 273 height 15
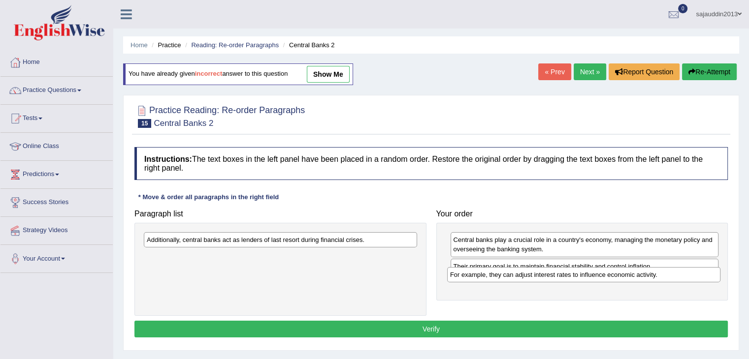
drag, startPoint x: 203, startPoint y: 239, endPoint x: 506, endPoint y: 274, distance: 305.2
click at [506, 274] on div "For example, they can adjust interest rates to influence economic activity." at bounding box center [583, 274] width 273 height 15
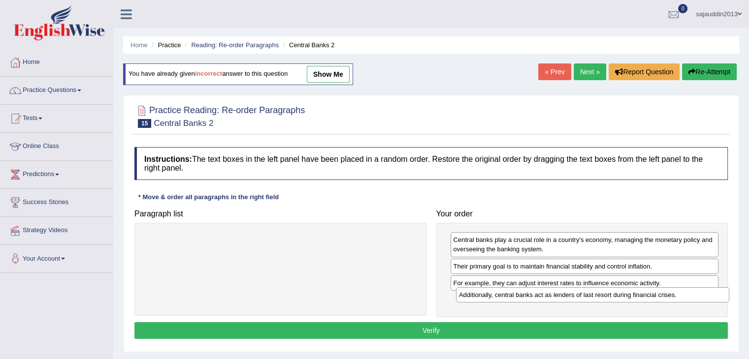
drag, startPoint x: 264, startPoint y: 242, endPoint x: 576, endPoint y: 298, distance: 317.0
click at [576, 298] on div "Additionally, central banks act as lenders of last resort during financial cris…" at bounding box center [592, 294] width 273 height 15
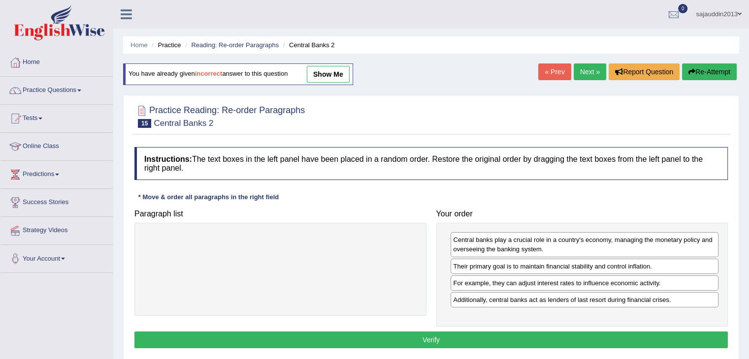
click at [492, 340] on button "Verify" at bounding box center [430, 340] width 593 height 17
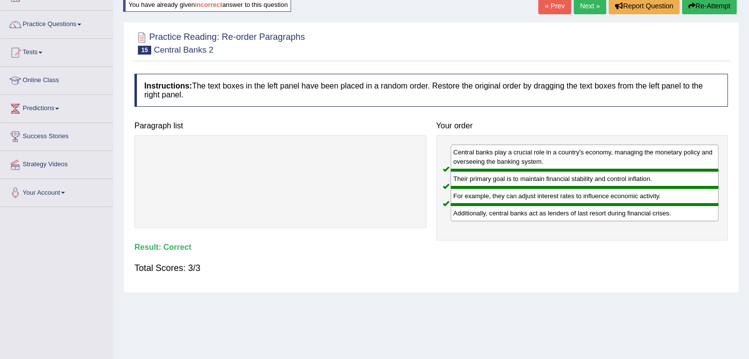
scroll to position [49, 0]
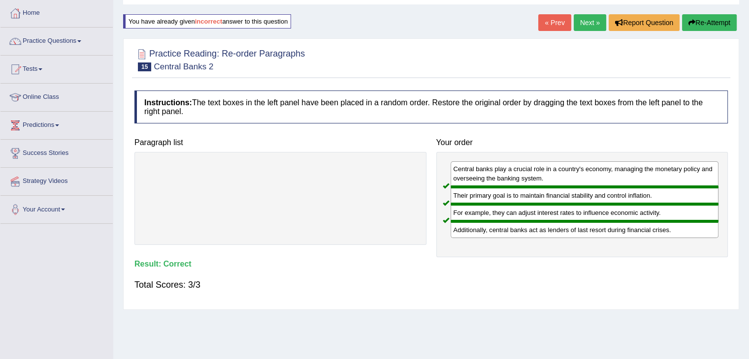
click at [590, 29] on link "Next »" at bounding box center [589, 22] width 32 height 17
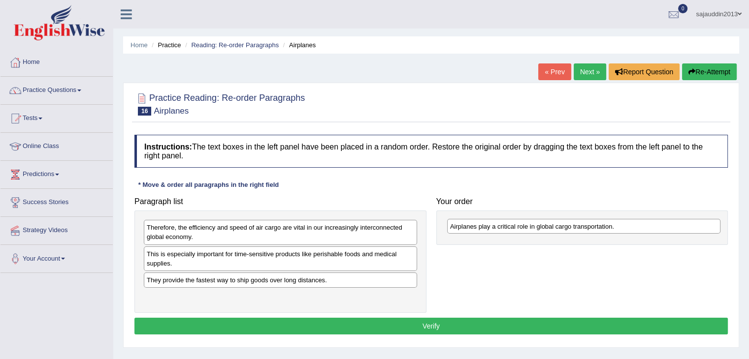
drag, startPoint x: 173, startPoint y: 300, endPoint x: 476, endPoint y: 230, distance: 311.2
click at [476, 230] on div "Airplanes play a critical role in global cargo transportation." at bounding box center [583, 226] width 273 height 15
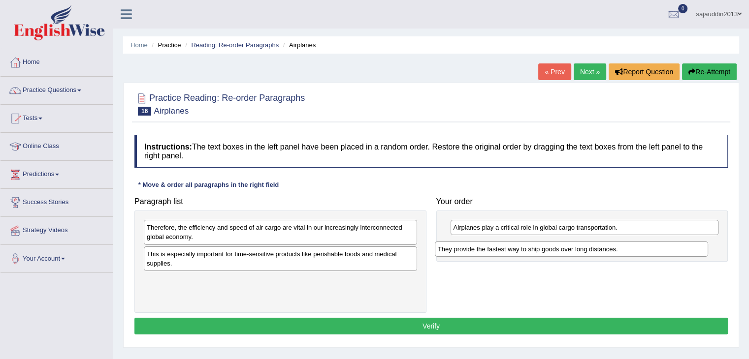
drag, startPoint x: 224, startPoint y: 282, endPoint x: 515, endPoint y: 251, distance: 292.5
click at [515, 251] on div "They provide the fastest way to ship goods over long distances." at bounding box center [571, 249] width 273 height 15
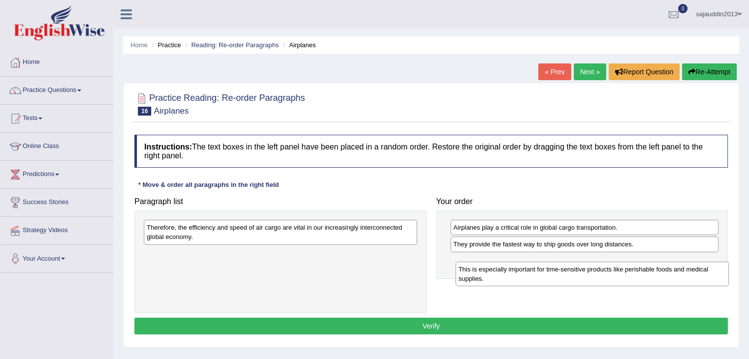
drag, startPoint x: 197, startPoint y: 264, endPoint x: 508, endPoint y: 274, distance: 311.2
click at [508, 274] on div "This is especially important for time-sensitive products like perishable foods …" at bounding box center [591, 274] width 273 height 25
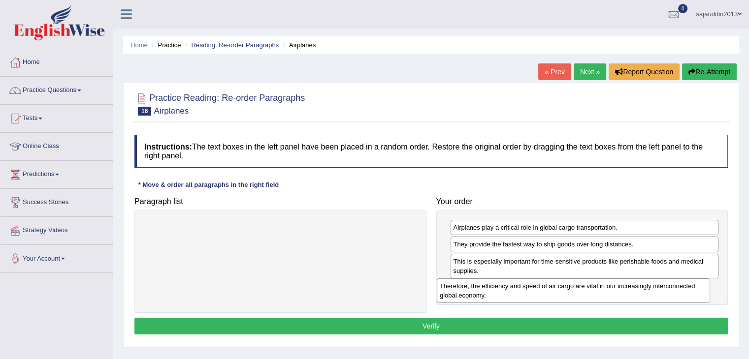
drag, startPoint x: 237, startPoint y: 232, endPoint x: 530, endPoint y: 290, distance: 298.7
click at [530, 290] on div "Therefore, the efficiency and speed of air cargo are vital in our increasingly …" at bounding box center [573, 291] width 273 height 25
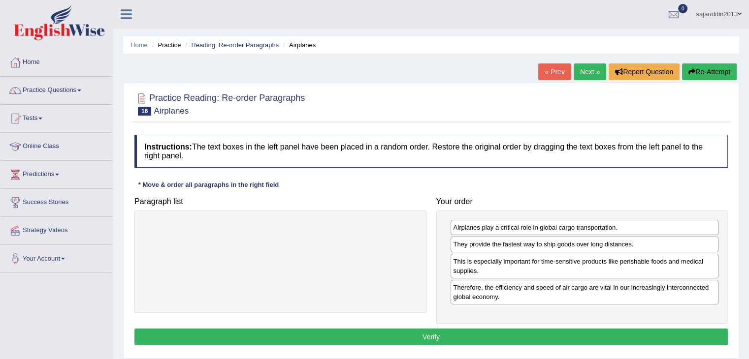
click at [341, 333] on button "Verify" at bounding box center [430, 337] width 593 height 17
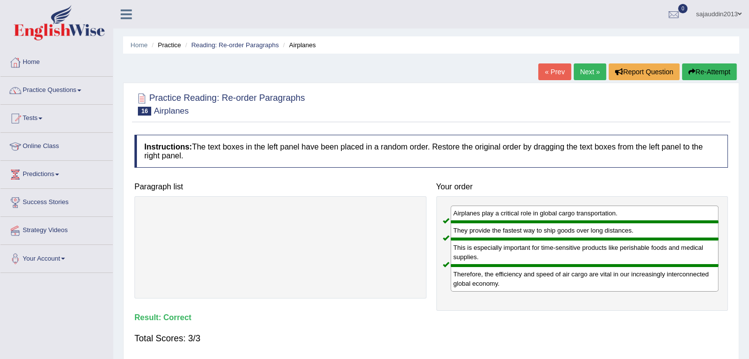
click at [578, 75] on link "Next »" at bounding box center [589, 71] width 32 height 17
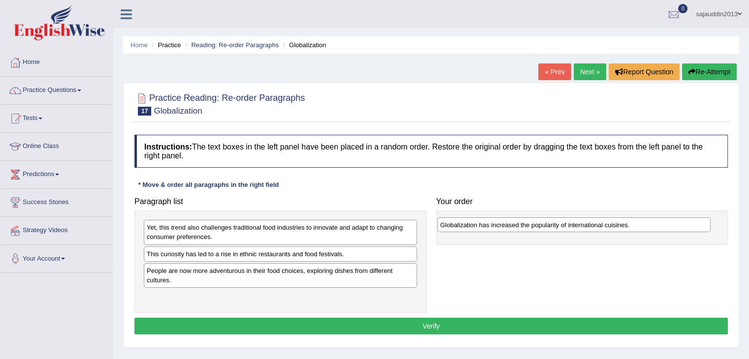
drag, startPoint x: 179, startPoint y: 268, endPoint x: 473, endPoint y: 222, distance: 296.8
click at [473, 222] on div "Globalization has increased the popularity of international cuisines." at bounding box center [573, 225] width 273 height 15
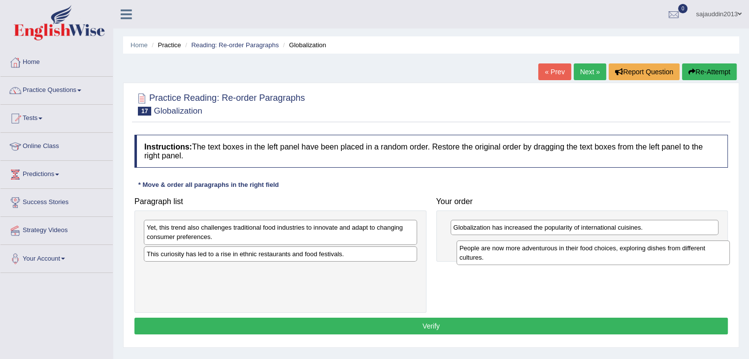
drag, startPoint x: 219, startPoint y: 285, endPoint x: 532, endPoint y: 263, distance: 313.3
click at [532, 263] on div "People are now more adventurous in their food choices, exploring dishes from di…" at bounding box center [592, 253] width 273 height 25
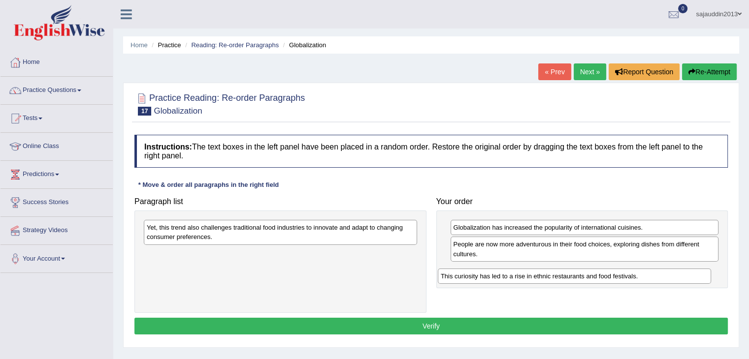
drag, startPoint x: 265, startPoint y: 253, endPoint x: 559, endPoint y: 276, distance: 294.7
click at [559, 276] on div "This curiosity has led to a rise in ethnic restaurants and food festivals." at bounding box center [574, 276] width 273 height 15
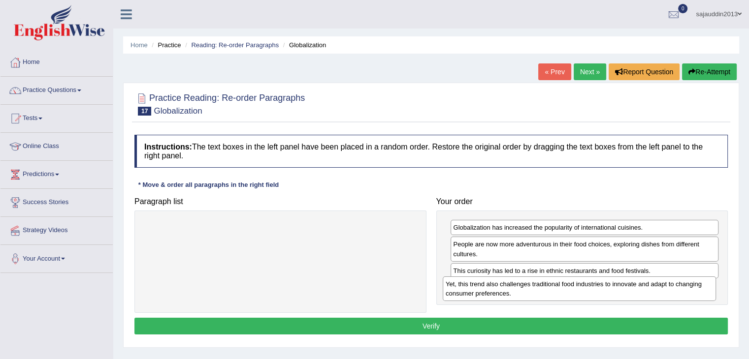
drag, startPoint x: 215, startPoint y: 237, endPoint x: 513, endPoint y: 294, distance: 304.1
click at [513, 294] on div "Yet, this trend also challenges traditional food industries to innovate and ada…" at bounding box center [578, 289] width 273 height 25
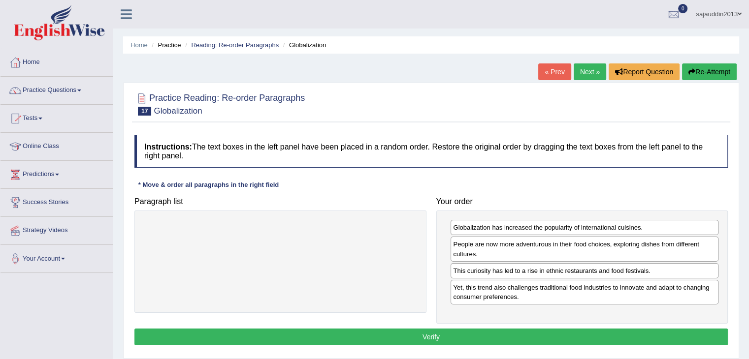
click at [459, 341] on button "Verify" at bounding box center [430, 337] width 593 height 17
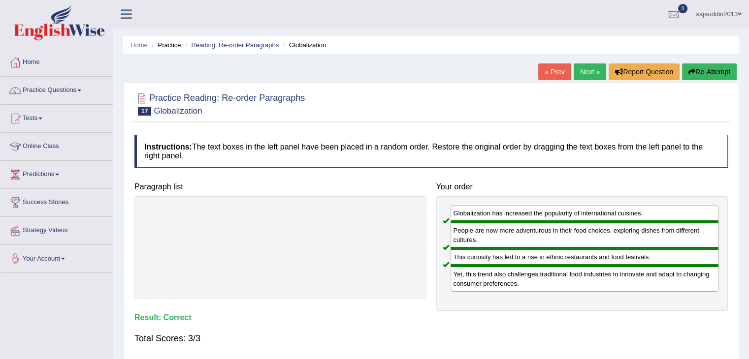
click at [593, 74] on link "Next »" at bounding box center [589, 71] width 32 height 17
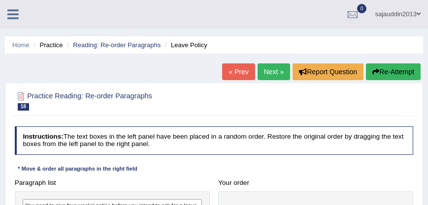
drag, startPoint x: 373, startPoint y: 97, endPoint x: 368, endPoint y: 126, distance: 29.5
click at [368, 126] on div "Practice Reading: Re-order Paragraphs 18 Leave Policy Instructions: The text bo…" at bounding box center [214, 192] width 418 height 218
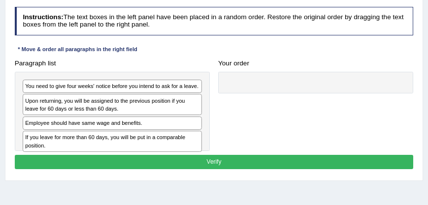
scroll to position [131, 0]
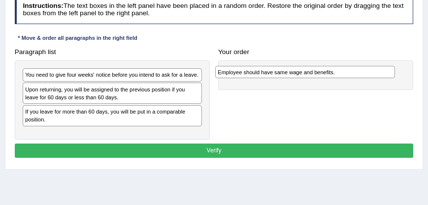
drag, startPoint x: 91, startPoint y: 112, endPoint x: 326, endPoint y: 72, distance: 239.0
click at [326, 72] on div "Employee should have same wage and benefits." at bounding box center [305, 72] width 180 height 13
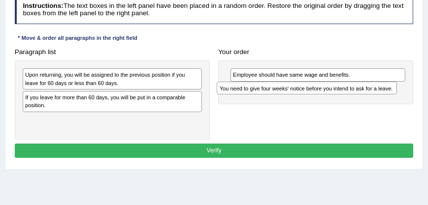
drag, startPoint x: 99, startPoint y: 76, endPoint x: 306, endPoint y: 94, distance: 207.5
click at [306, 94] on div "You need to give four weeks' notice before you intend to ask for a leave." at bounding box center [307, 88] width 180 height 13
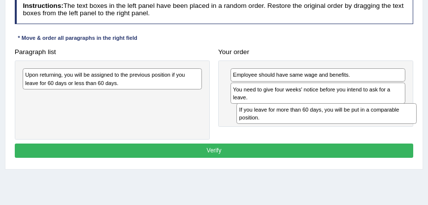
drag, startPoint x: 58, startPoint y: 101, endPoint x: 306, endPoint y: 125, distance: 249.7
click at [306, 125] on div "Paragraph list Upon returning, you will be assigned to the previous position if…" at bounding box center [213, 92] width 407 height 95
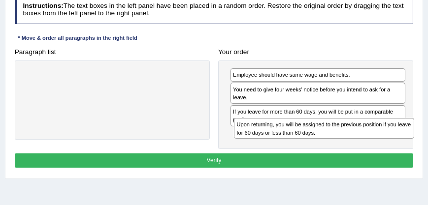
drag, startPoint x: 86, startPoint y: 74, endPoint x: 337, endPoint y: 137, distance: 258.9
click at [337, 137] on div "Upon returning, you will be assigned to the previous position if you leave for …" at bounding box center [324, 128] width 180 height 21
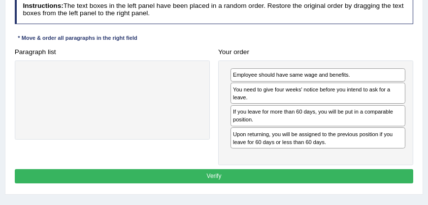
click at [224, 174] on button "Verify" at bounding box center [214, 176] width 399 height 14
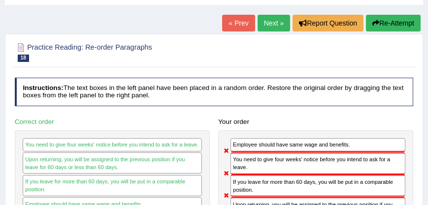
scroll to position [47, 0]
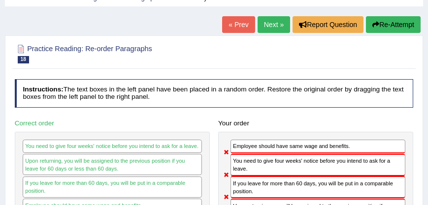
click at [276, 28] on link "Next »" at bounding box center [273, 24] width 32 height 17
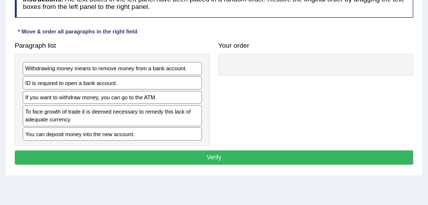
scroll to position [140, 0]
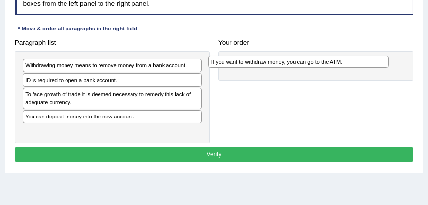
drag, startPoint x: 144, startPoint y: 97, endPoint x: 367, endPoint y: 69, distance: 224.3
click at [367, 69] on div "Paragraph list Withdrawing money means to remove money from a bank account. ID …" at bounding box center [213, 89] width 407 height 108
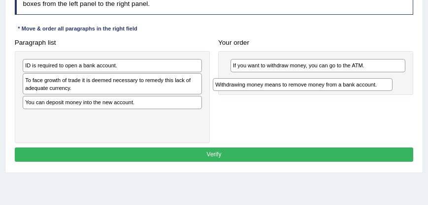
drag, startPoint x: 136, startPoint y: 69, endPoint x: 362, endPoint y: 96, distance: 227.5
click at [362, 96] on div "Paragraph list Withdrawing money means to remove money from a bank account. ID …" at bounding box center [213, 89] width 407 height 108
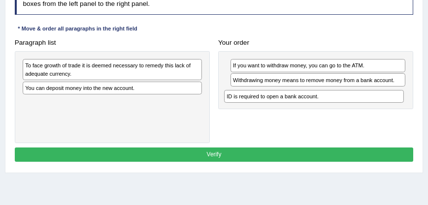
drag, startPoint x: 121, startPoint y: 67, endPoint x: 360, endPoint y: 108, distance: 242.7
click at [360, 108] on div "Paragraph list ID is required to open a bank account. To face growth of trade i…" at bounding box center [213, 89] width 407 height 108
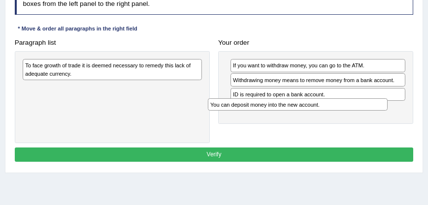
drag, startPoint x: 152, startPoint y: 89, endPoint x: 372, endPoint y: 117, distance: 221.8
click at [372, 117] on div "Paragraph list To face growth of trade it is deemed necessary to remedy this la…" at bounding box center [213, 89] width 407 height 108
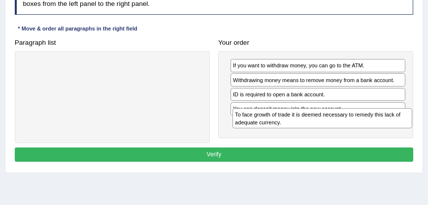
drag, startPoint x: 134, startPoint y: 70, endPoint x: 379, endPoint y: 139, distance: 254.0
click at [379, 139] on div "Paragraph list To face growth of trade it is deemed necessary to remedy this la…" at bounding box center [213, 89] width 407 height 108
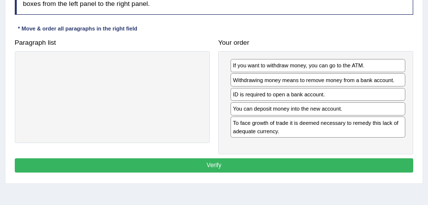
click at [174, 162] on button "Verify" at bounding box center [214, 165] width 399 height 14
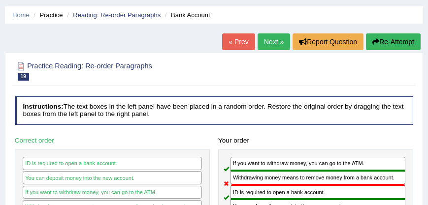
scroll to position [28, 0]
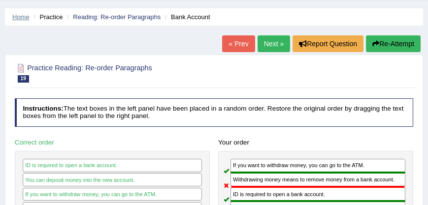
click at [15, 16] on link "Home" at bounding box center [20, 16] width 17 height 7
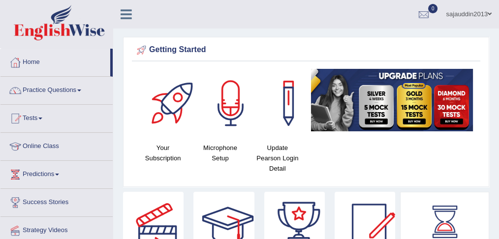
click at [76, 95] on link "Practice Questions" at bounding box center [56, 89] width 112 height 25
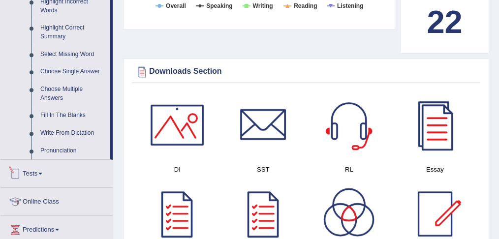
scroll to position [459, 0]
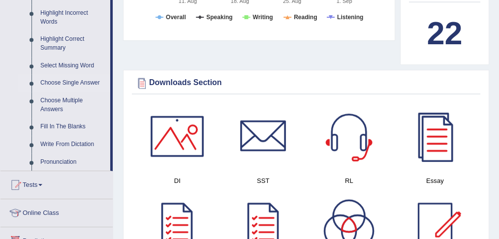
click at [86, 79] on link "Choose Single Answer" at bounding box center [73, 83] width 74 height 18
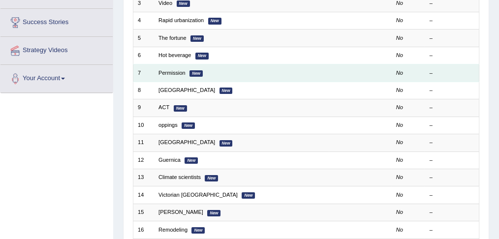
scroll to position [258, 0]
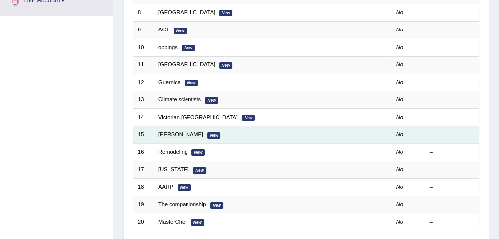
click at [172, 134] on link "[PERSON_NAME]" at bounding box center [180, 134] width 45 height 6
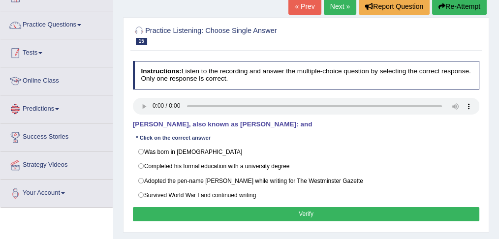
click at [73, 25] on link "Practice Questions" at bounding box center [56, 23] width 112 height 25
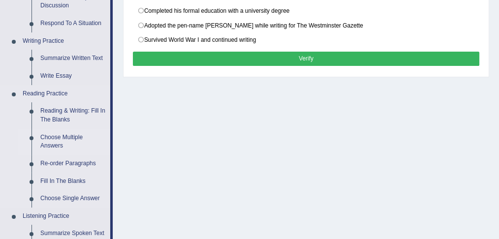
scroll to position [229, 0]
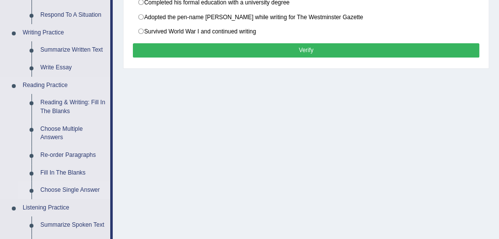
click at [64, 190] on link "Choose Single Answer" at bounding box center [73, 191] width 74 height 18
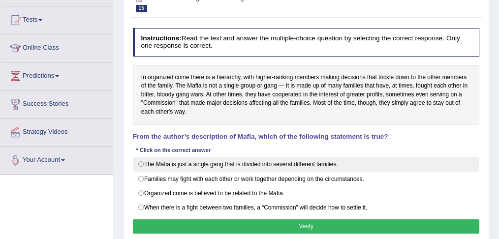
click at [167, 164] on label "The Mafia is just a single gang that is divided into several different families." at bounding box center [306, 164] width 347 height 15
radio input "true"
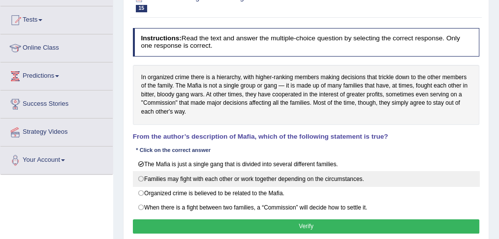
click at [188, 175] on label "Families may fight with each other or work together depending on the circumstan…" at bounding box center [306, 178] width 347 height 15
radio input "true"
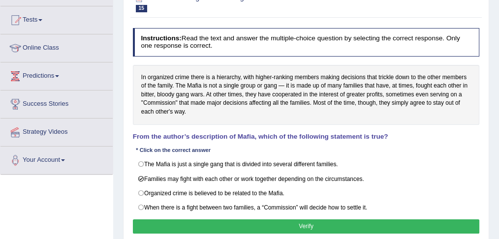
drag, startPoint x: 177, startPoint y: 189, endPoint x: 437, endPoint y: 235, distance: 263.9
click at [178, 190] on label "Organized crime is believed to be related to the Mafia." at bounding box center [306, 193] width 347 height 15
radio input "true"
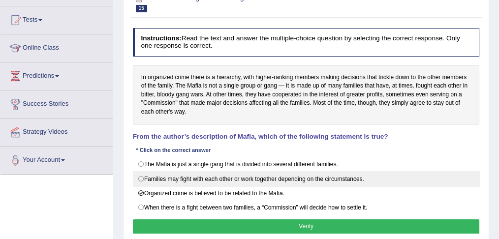
click at [202, 173] on label "Families may fight with each other or work together depending on the circumstan…" at bounding box center [306, 178] width 347 height 15
radio input "true"
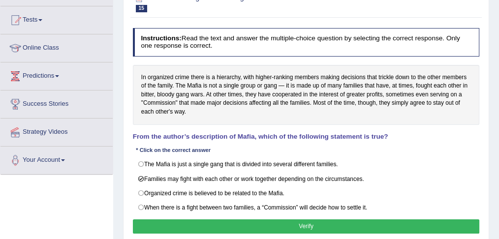
click at [328, 222] on button "Verify" at bounding box center [306, 227] width 347 height 14
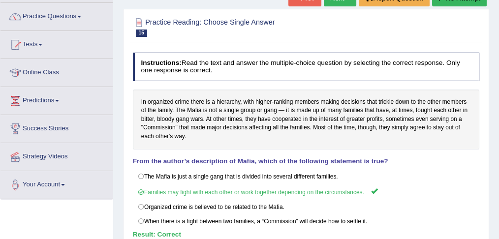
scroll to position [32, 0]
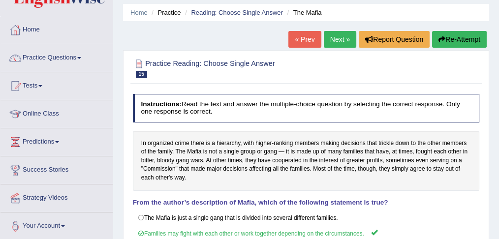
click at [341, 37] on link "Next »" at bounding box center [340, 39] width 32 height 17
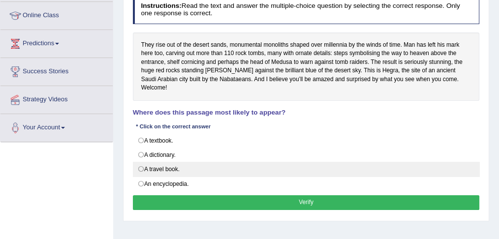
click at [146, 163] on label "A travel book." at bounding box center [306, 169] width 347 height 15
radio input "true"
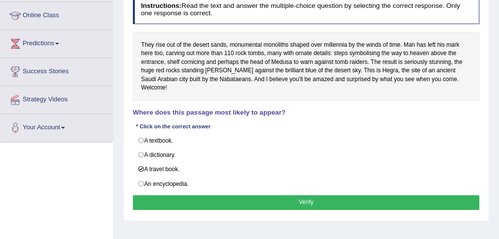
click at [227, 195] on button "Verify" at bounding box center [306, 202] width 347 height 14
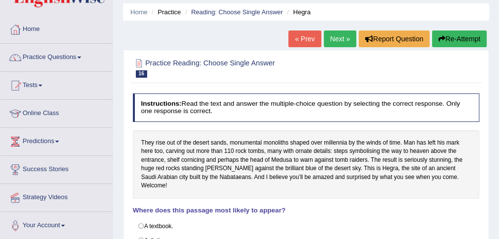
scroll to position [32, 0]
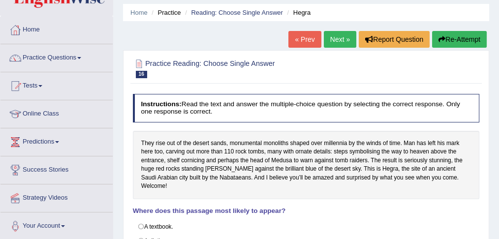
click at [341, 42] on link "Next »" at bounding box center [340, 39] width 32 height 17
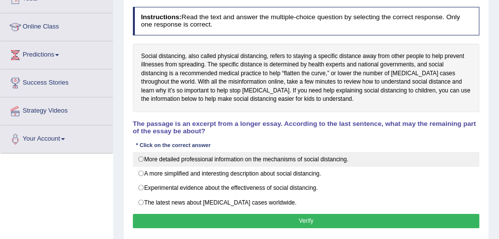
scroll to position [131, 0]
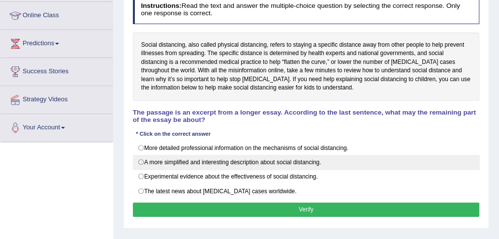
click at [237, 160] on label "A more simplified and interesting description about social distancing." at bounding box center [306, 162] width 347 height 15
radio input "true"
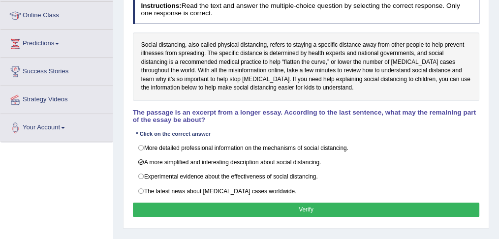
click at [294, 204] on button "Verify" at bounding box center [306, 210] width 347 height 14
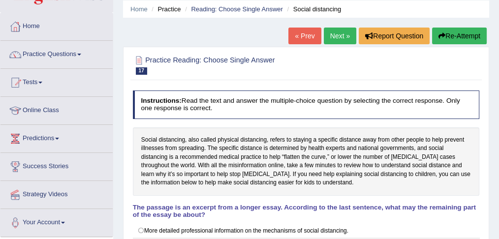
scroll to position [32, 0]
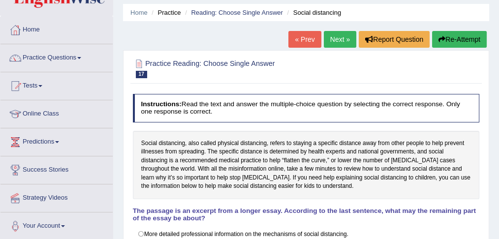
click at [333, 47] on link "Next »" at bounding box center [340, 39] width 32 height 17
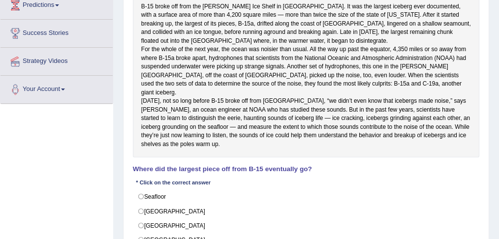
scroll to position [171, 0]
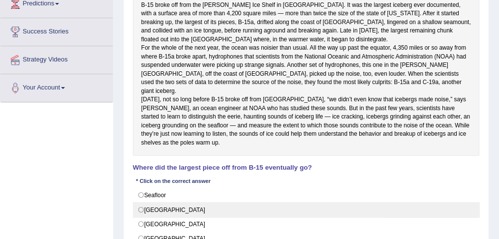
click at [141, 217] on label "Antarctica" at bounding box center [306, 209] width 347 height 15
radio input "true"
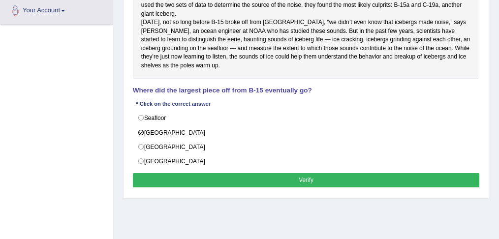
scroll to position [237, 0]
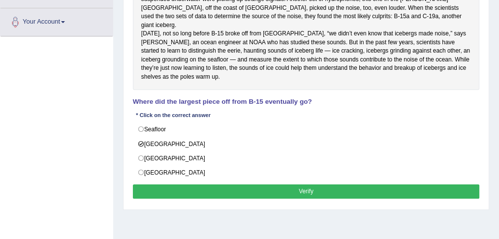
click at [188, 198] on button "Verify" at bounding box center [306, 192] width 347 height 14
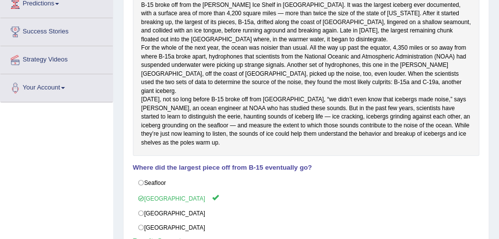
scroll to position [0, 0]
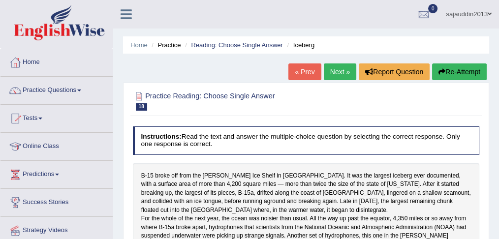
click at [334, 72] on link "Next »" at bounding box center [340, 71] width 32 height 17
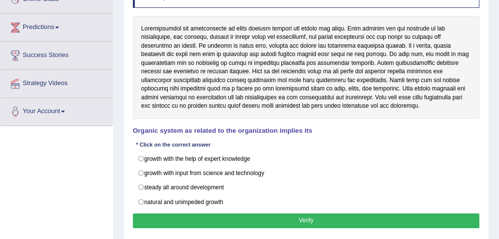
scroll to position [156, 0]
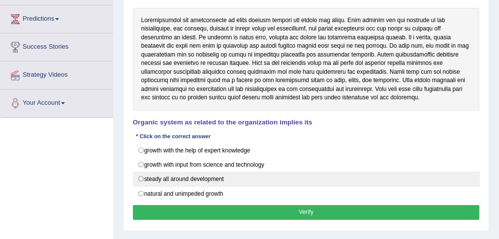
click at [186, 174] on label "steady all around development" at bounding box center [306, 179] width 347 height 15
radio input "true"
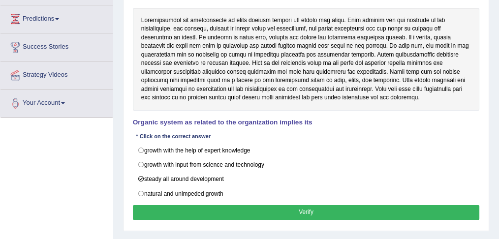
click at [243, 207] on button "Verify" at bounding box center [306, 212] width 347 height 14
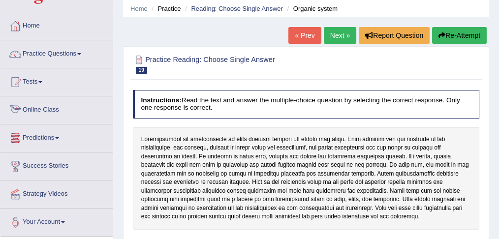
scroll to position [32, 0]
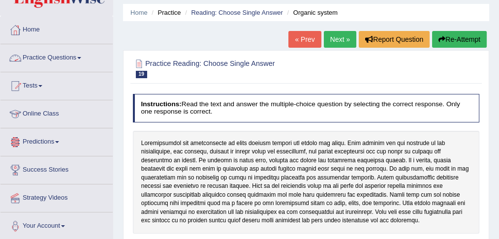
click at [35, 54] on link "Practice Questions" at bounding box center [56, 56] width 112 height 25
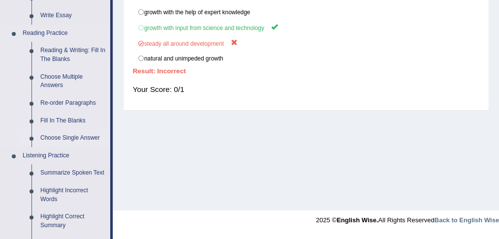
scroll to position [295, 0]
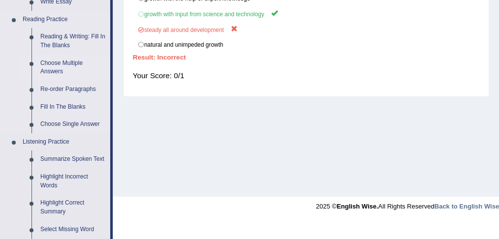
click at [66, 63] on link "Choose Multiple Answers" at bounding box center [73, 68] width 74 height 26
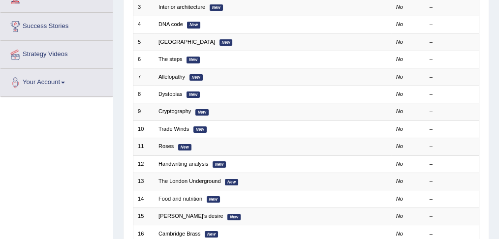
scroll to position [197, 0]
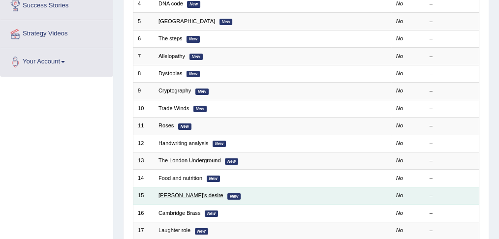
click at [180, 192] on link "[PERSON_NAME]'s desire" at bounding box center [190, 195] width 65 height 6
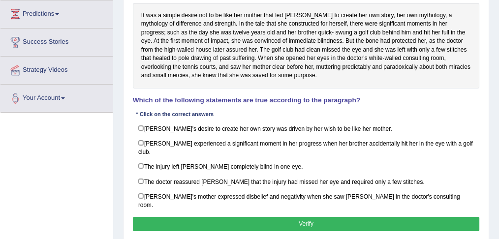
scroll to position [158, 0]
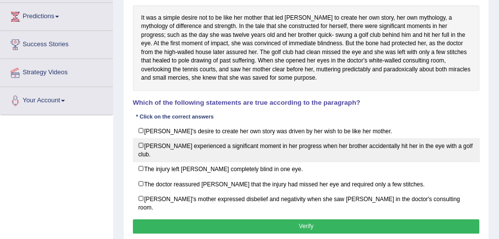
click at [211, 140] on label "Karen experienced a significant moment in her progress when her brother acciden…" at bounding box center [306, 150] width 347 height 24
checkbox input "true"
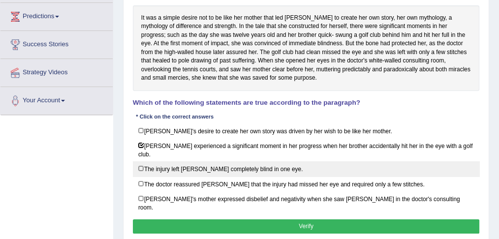
click at [189, 162] on label "The injury left Karen completely blind in one eye." at bounding box center [306, 168] width 347 height 15
checkbox input "true"
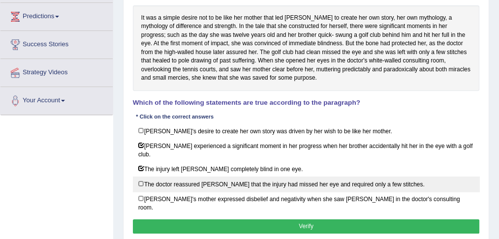
click at [215, 177] on label "The doctor reassured Karen that the injury had missed her eye and required only…" at bounding box center [306, 184] width 347 height 15
checkbox input "true"
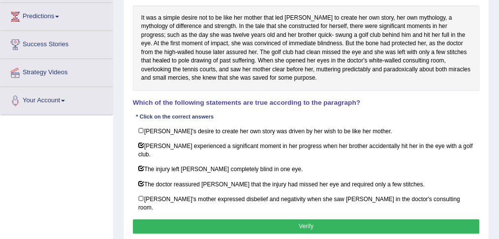
click at [280, 220] on button "Verify" at bounding box center [306, 227] width 347 height 14
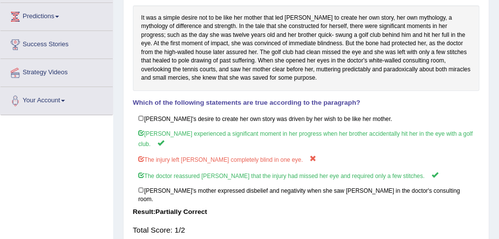
scroll to position [0, 0]
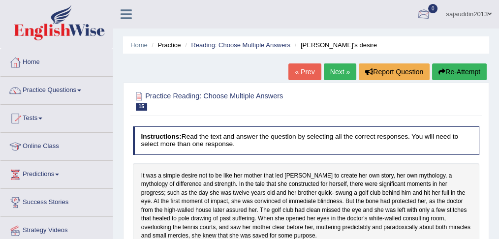
click at [347, 73] on link "Next »" at bounding box center [340, 71] width 32 height 17
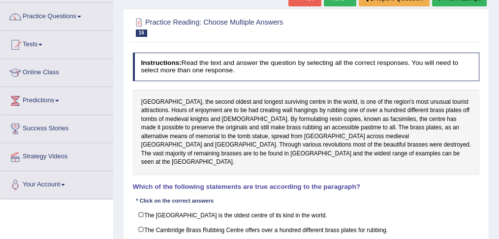
scroll to position [131, 0]
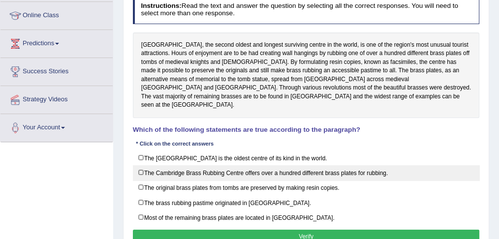
click at [243, 165] on label "The Cambridge Brass Rubbing Centre offers over a hundred different brass plates…" at bounding box center [306, 172] width 347 height 15
checkbox input "true"
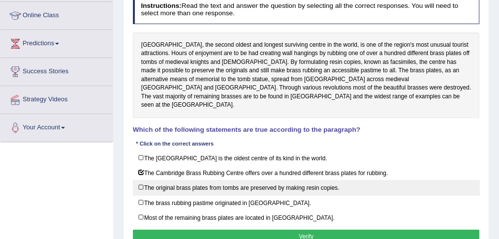
click at [239, 182] on label "The original brass plates from tombs are preserved by making resin copies." at bounding box center [306, 187] width 347 height 15
checkbox input "true"
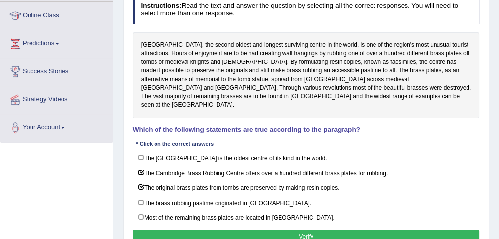
click at [327, 230] on button "Verify" at bounding box center [306, 237] width 347 height 14
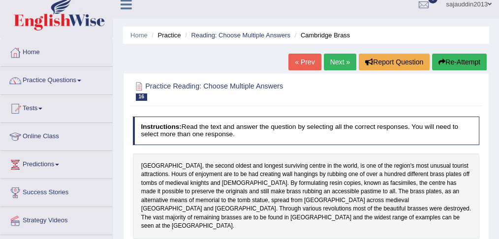
scroll to position [0, 0]
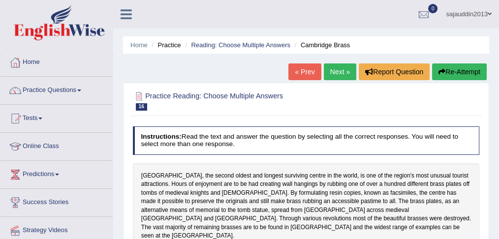
click at [328, 71] on link "Next »" at bounding box center [340, 71] width 32 height 17
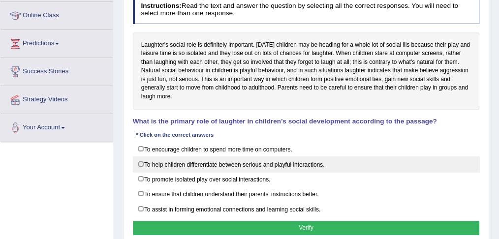
click at [214, 162] on label "To help children differentiate between serious and playful interactions." at bounding box center [306, 164] width 347 height 15
checkbox input "true"
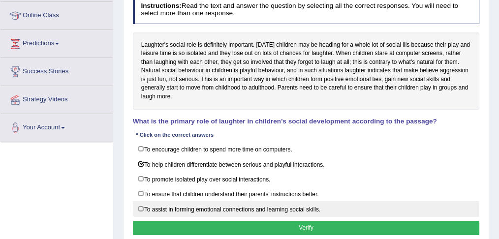
click at [221, 204] on label "To assist in forming emotional connections and learning social skills." at bounding box center [306, 208] width 347 height 15
checkbox input "true"
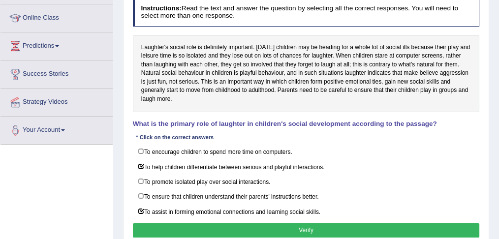
scroll to position [131, 0]
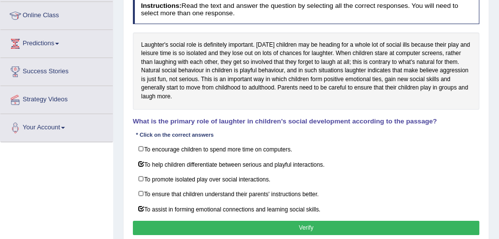
click at [331, 225] on button "Verify" at bounding box center [306, 228] width 347 height 14
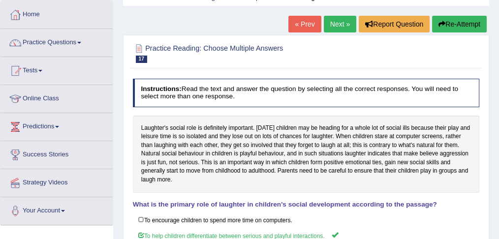
scroll to position [0, 0]
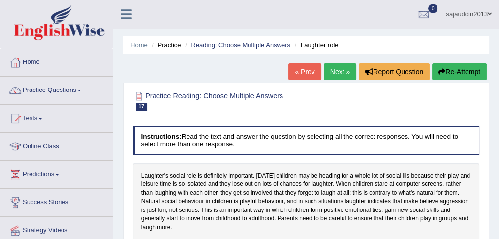
click at [330, 74] on link "Next »" at bounding box center [340, 71] width 32 height 17
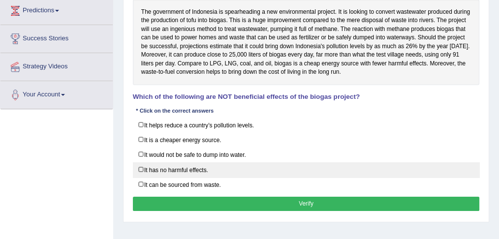
click at [163, 162] on label "It has no harmful effects." at bounding box center [306, 169] width 347 height 15
checkbox input "true"
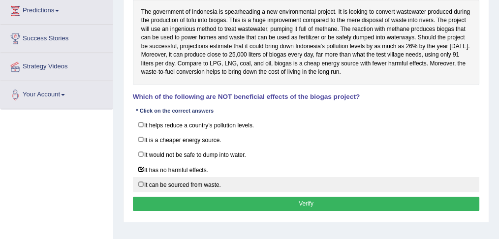
click at [159, 181] on label "It can be sourced from waste." at bounding box center [306, 184] width 347 height 15
checkbox input "false"
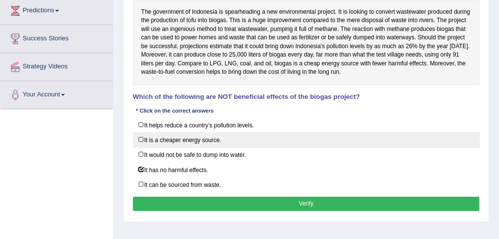
click at [181, 143] on label "It is a cheaper energy source." at bounding box center [306, 139] width 347 height 15
click at [218, 144] on label "It is a cheaper energy source." at bounding box center [306, 139] width 347 height 15
checkbox input "false"
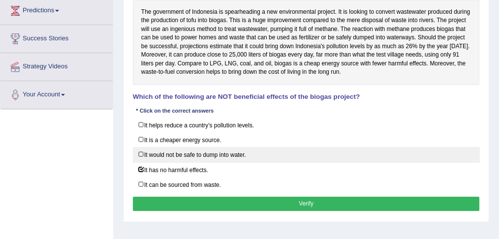
click at [251, 155] on label "It would not be safe to dump into water." at bounding box center [306, 154] width 347 height 15
checkbox input "true"
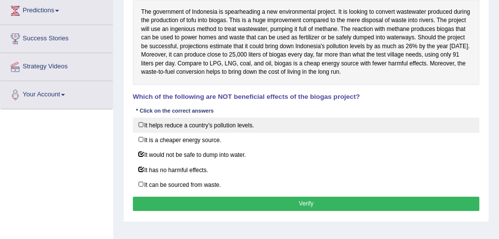
click at [242, 125] on label "It helps reduce a country’s pollution levels." at bounding box center [306, 125] width 347 height 15
checkbox input "true"
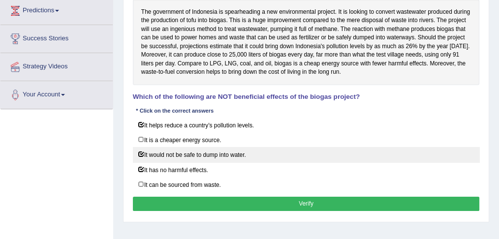
click at [250, 153] on label "It would not be safe to dump into water." at bounding box center [306, 154] width 347 height 15
checkbox input "false"
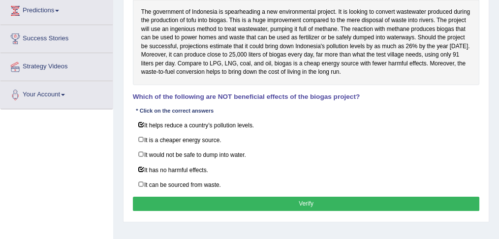
click at [306, 202] on button "Verify" at bounding box center [306, 204] width 347 height 14
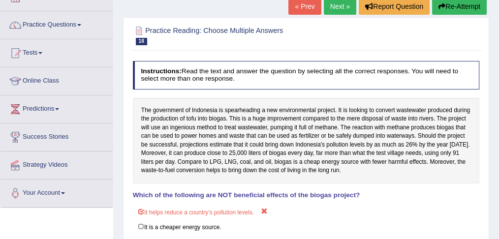
scroll to position [98, 0]
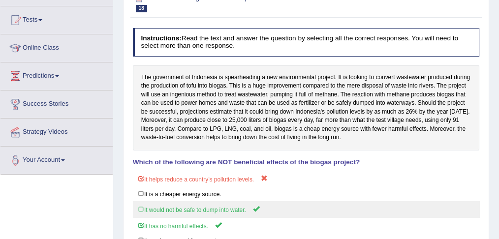
click at [310, 213] on label "It would not be safe to dump into water." at bounding box center [306, 209] width 347 height 16
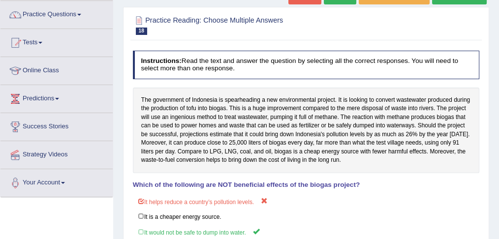
scroll to position [65, 0]
